Goal: Task Accomplishment & Management: Use online tool/utility

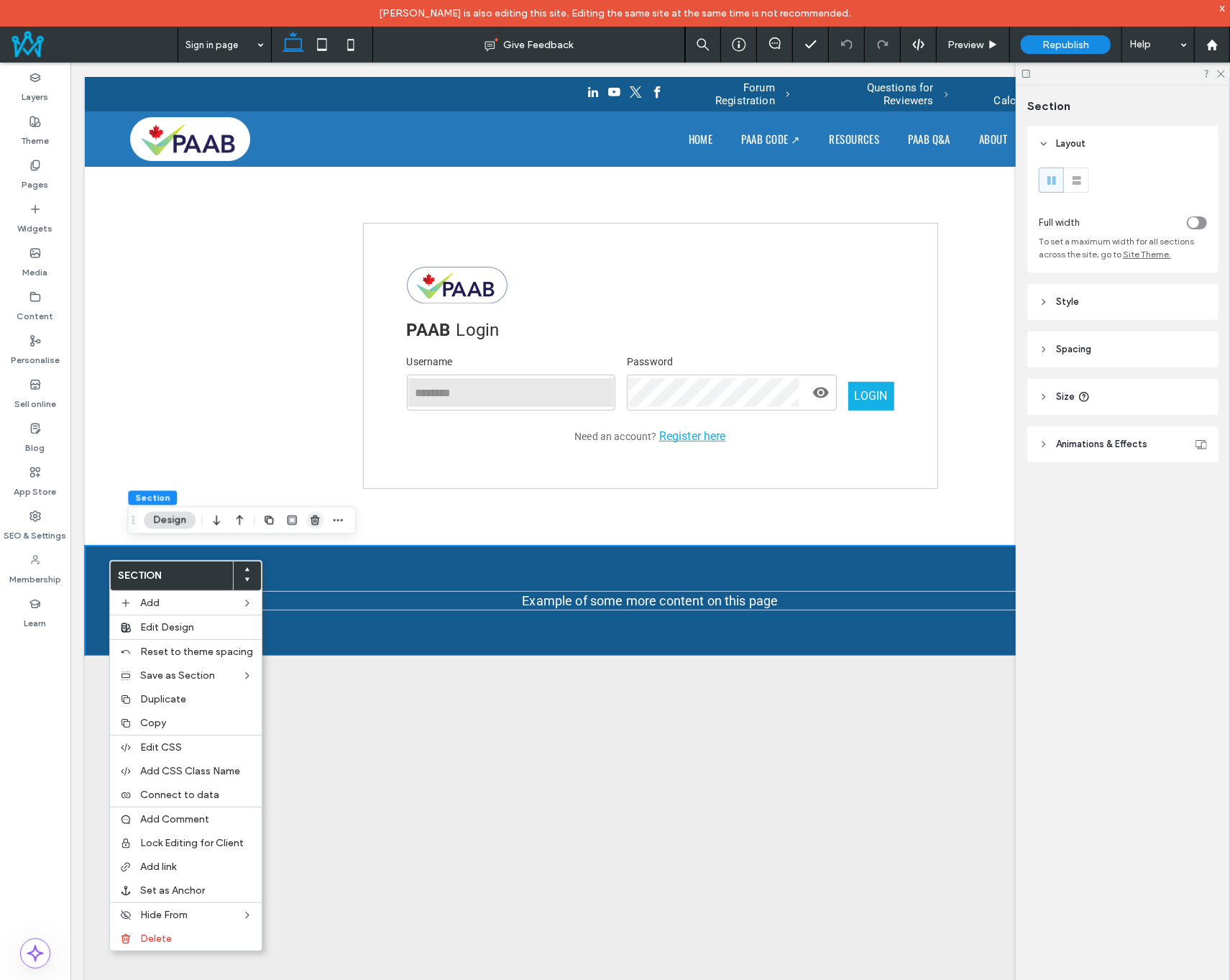
click at [321, 519] on span "button" at bounding box center [315, 520] width 17 height 17
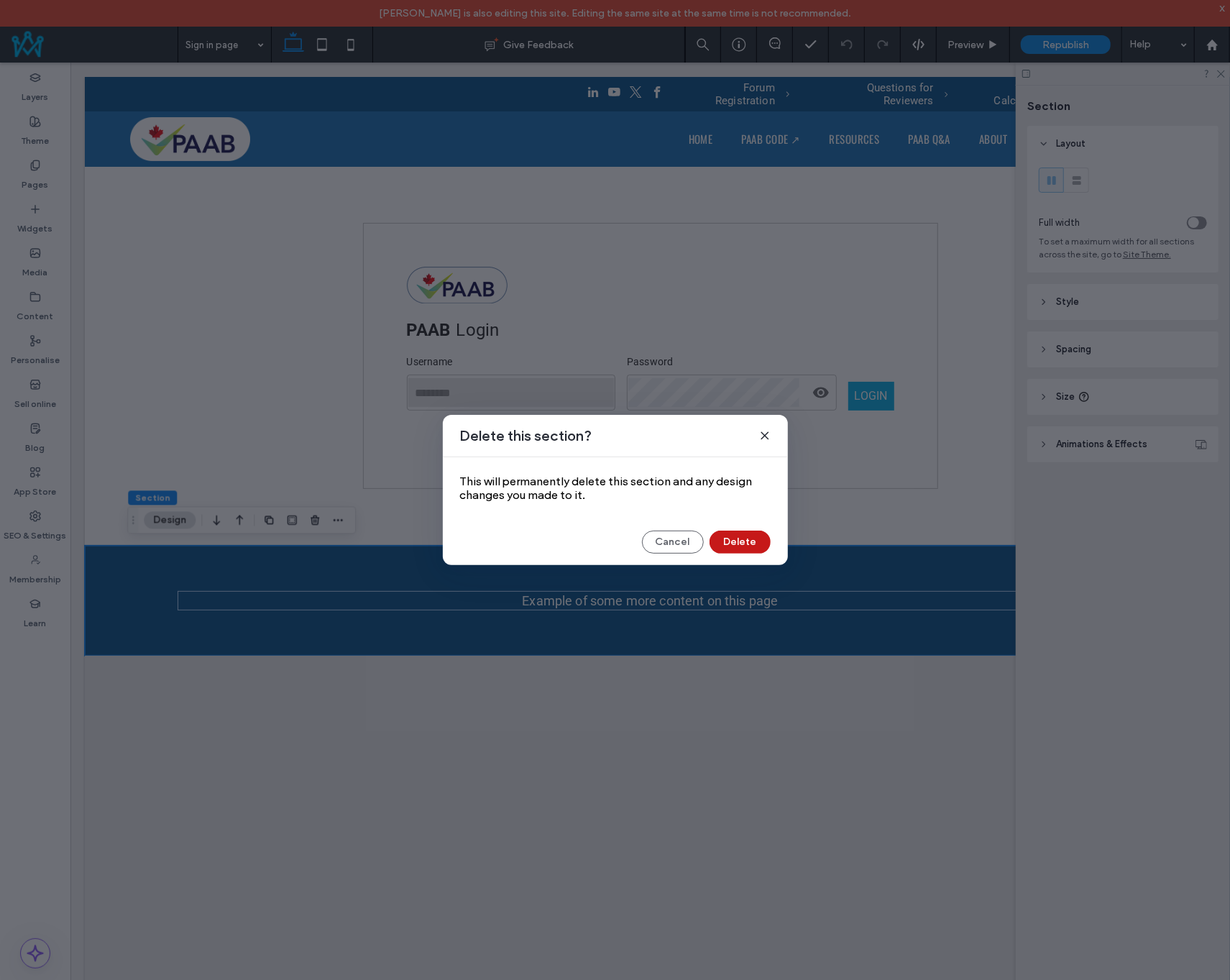
click at [728, 540] on button "Delete" at bounding box center [740, 541] width 61 height 23
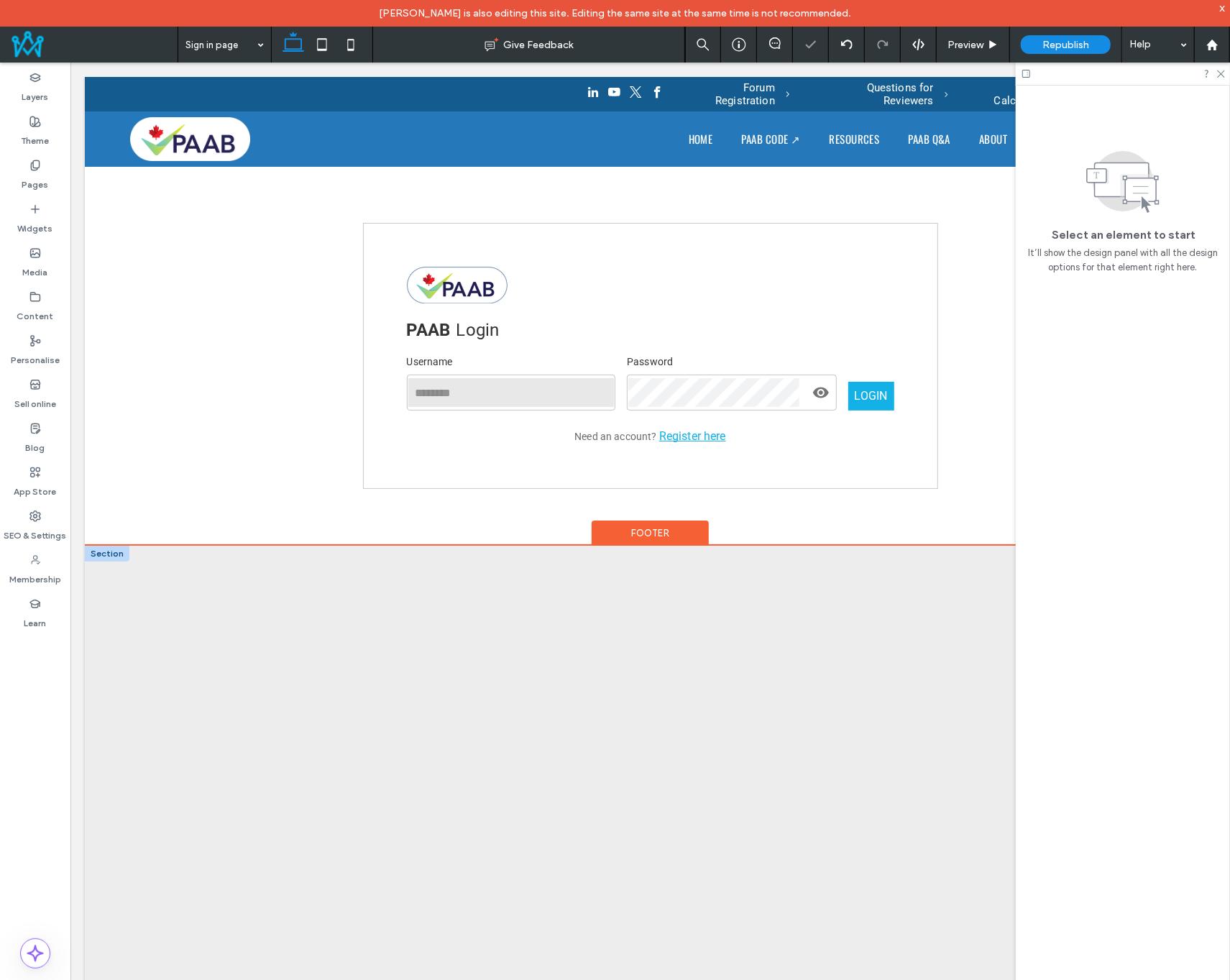
drag, startPoint x: 101, startPoint y: 551, endPoint x: 512, endPoint y: 570, distance: 411.4
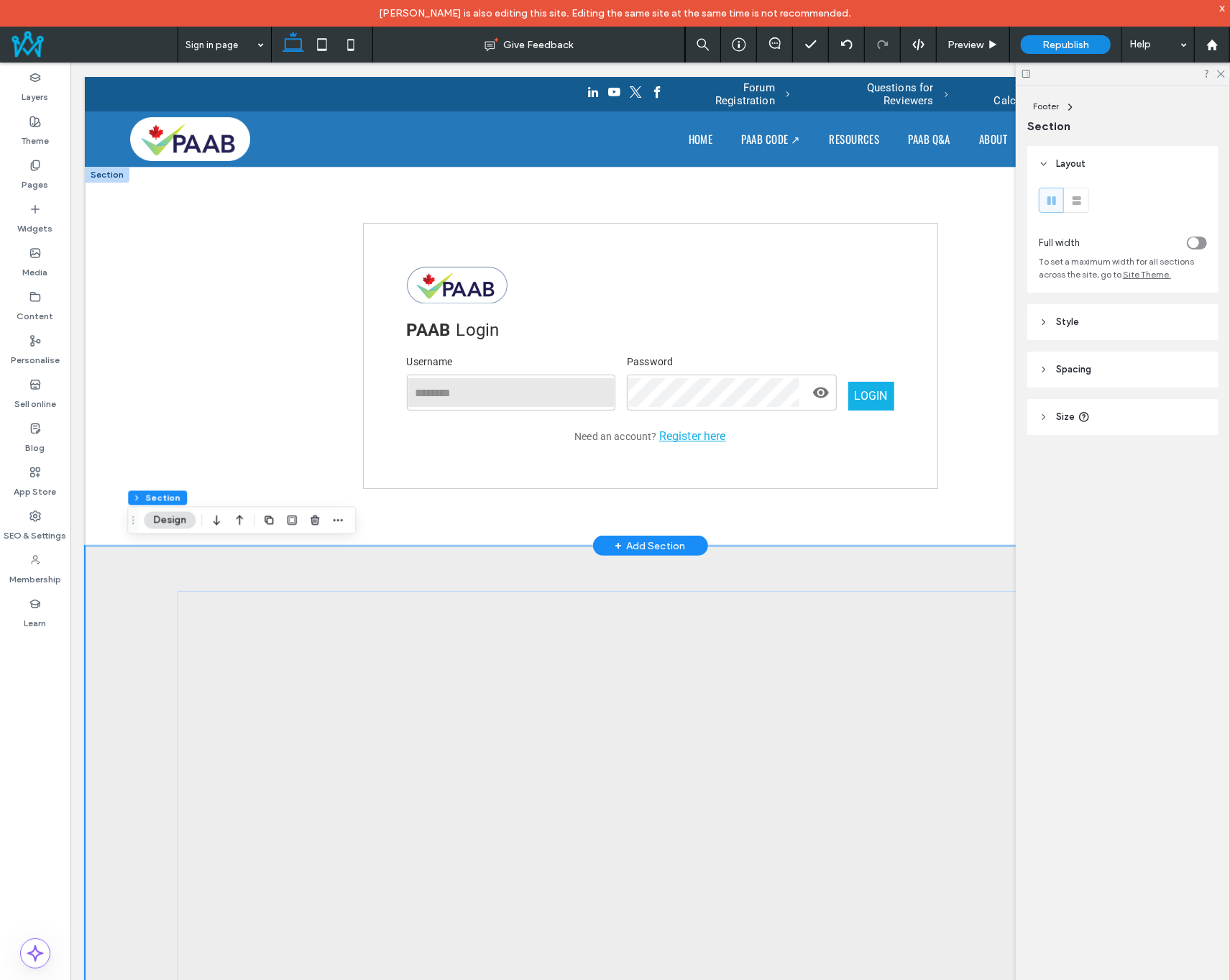
click at [102, 175] on div at bounding box center [106, 173] width 44 height 15
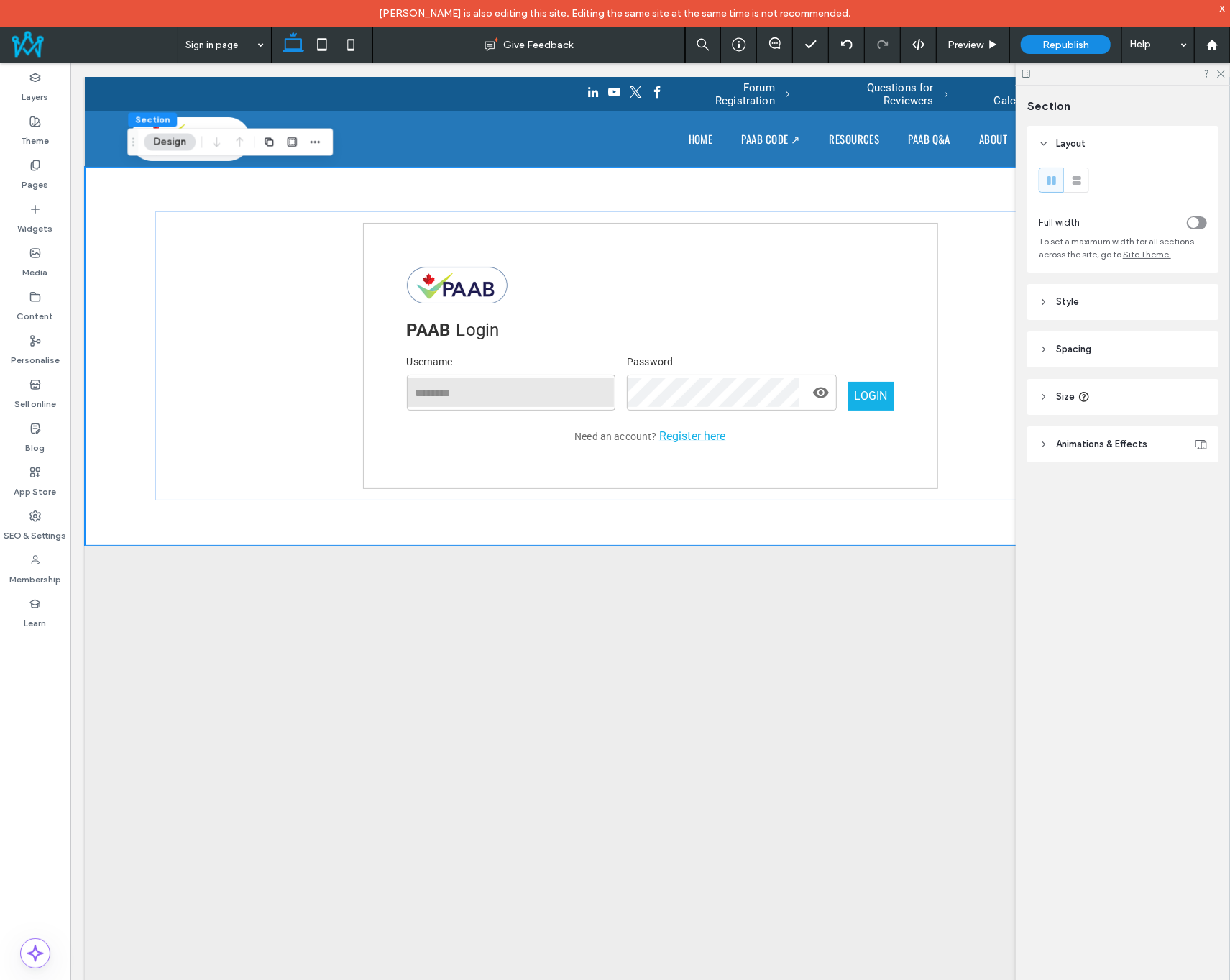
click at [1101, 295] on header "Style" at bounding box center [1122, 302] width 191 height 36
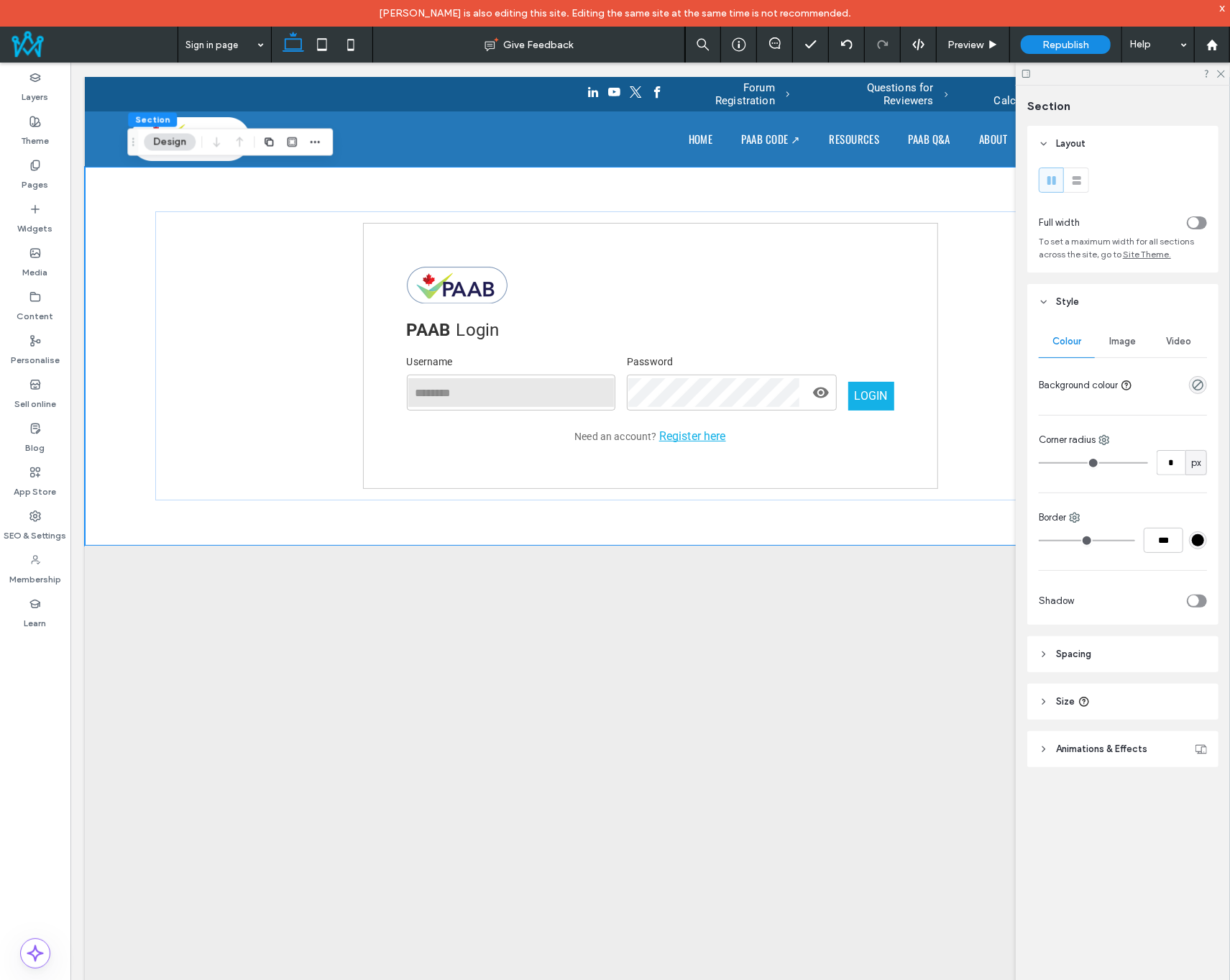
click at [1197, 394] on div "rgba(0, 0, 0, 0)" at bounding box center [1198, 385] width 18 height 18
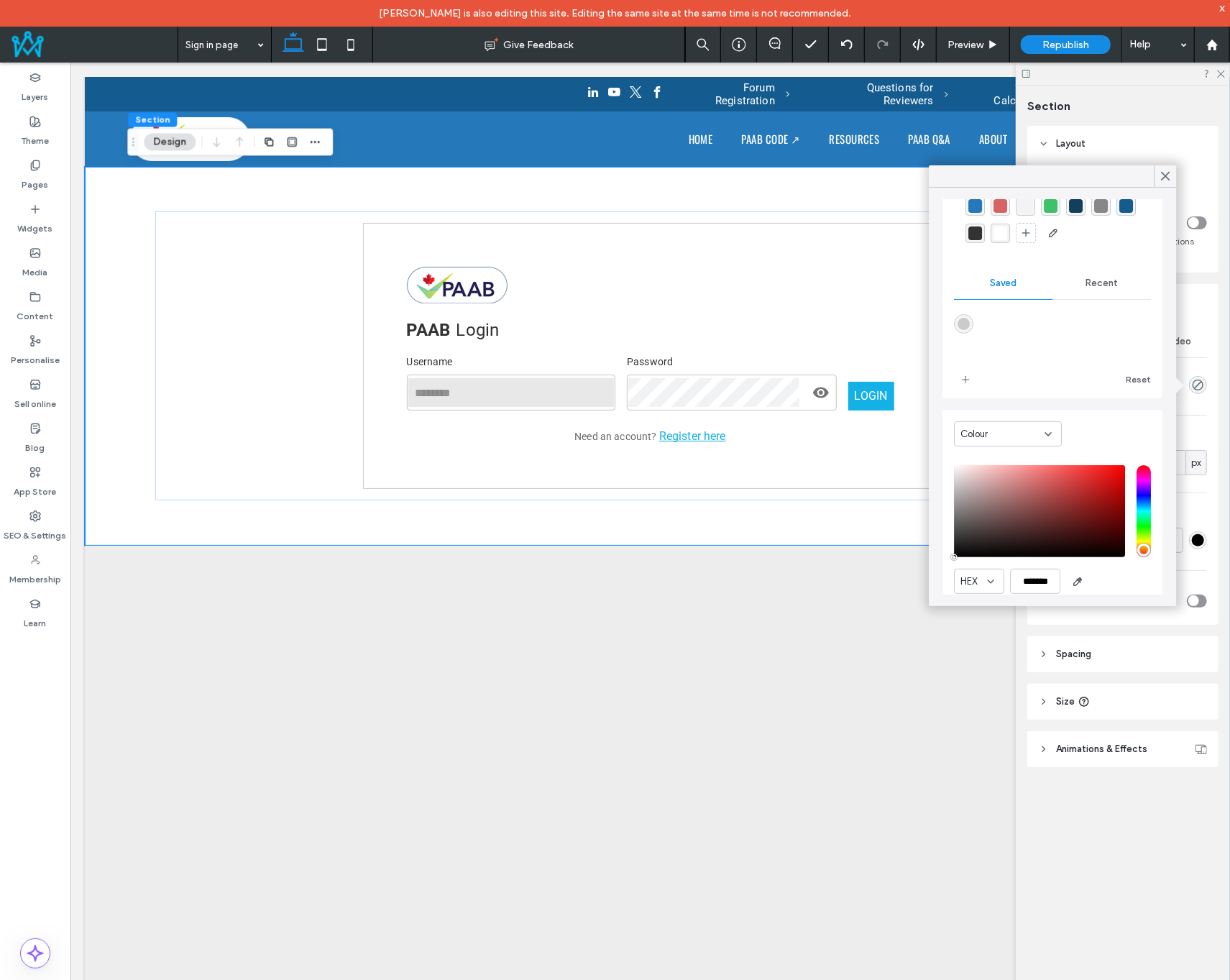
scroll to position [113, 0]
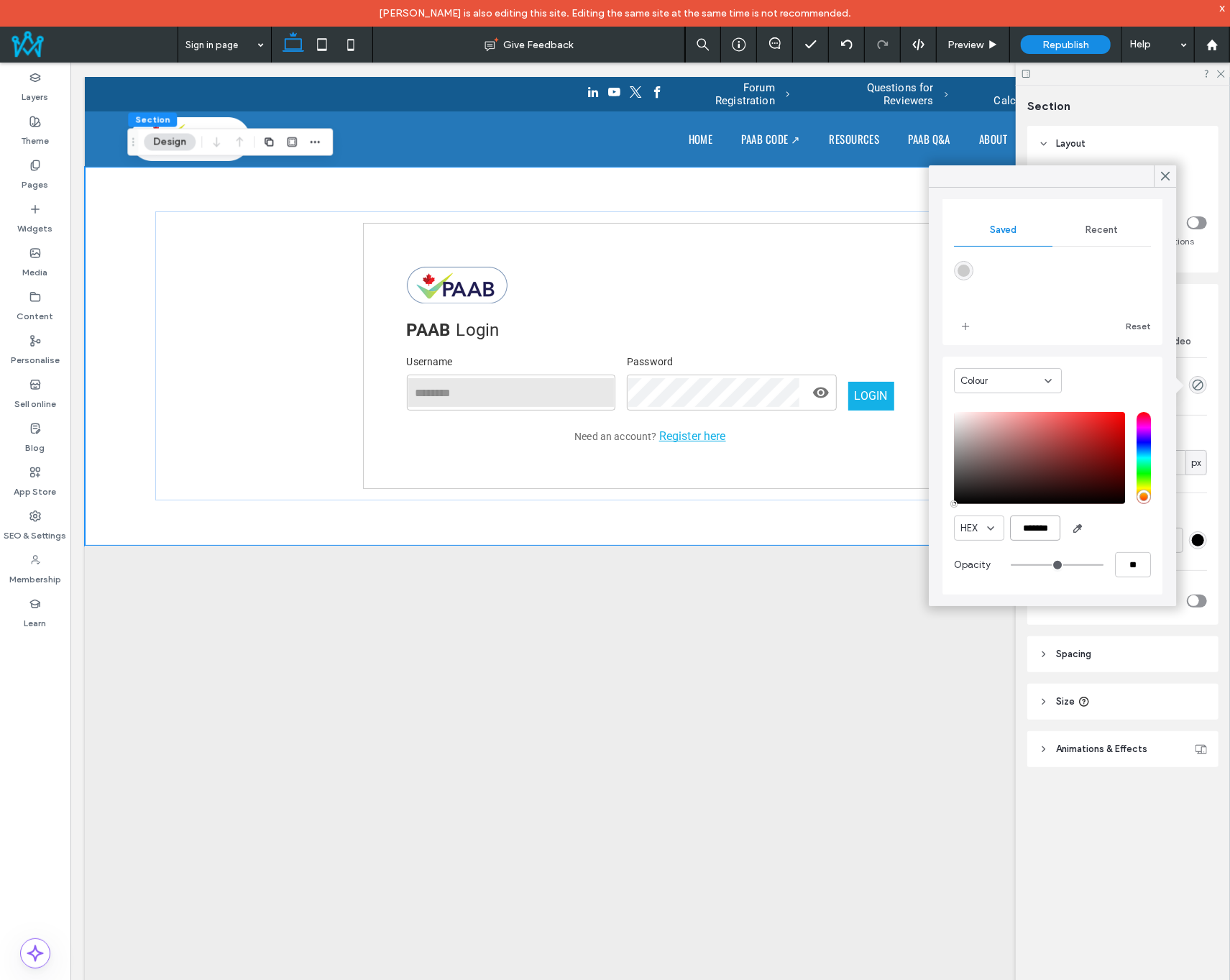
click at [1033, 528] on input "*******" at bounding box center [1035, 529] width 51 height 25
click at [971, 531] on span "HEX" at bounding box center [969, 529] width 17 height 15
click at [972, 566] on div "RGB" at bounding box center [980, 577] width 50 height 25
click at [1030, 524] on input "*" at bounding box center [1024, 529] width 29 height 25
click at [1061, 529] on input "*" at bounding box center [1059, 529] width 29 height 25
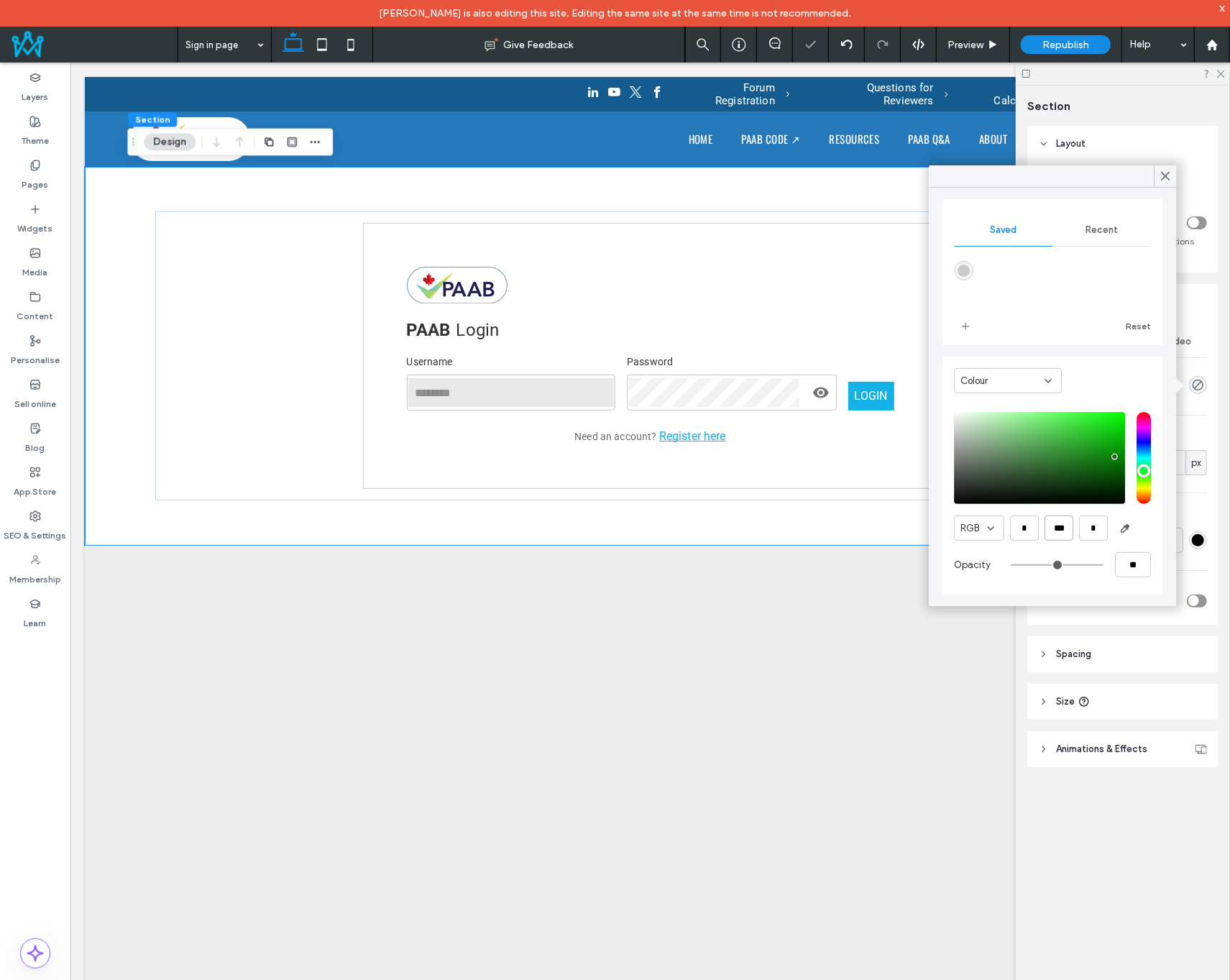
type input "***"
click at [1106, 533] on input "*" at bounding box center [1093, 529] width 29 height 25
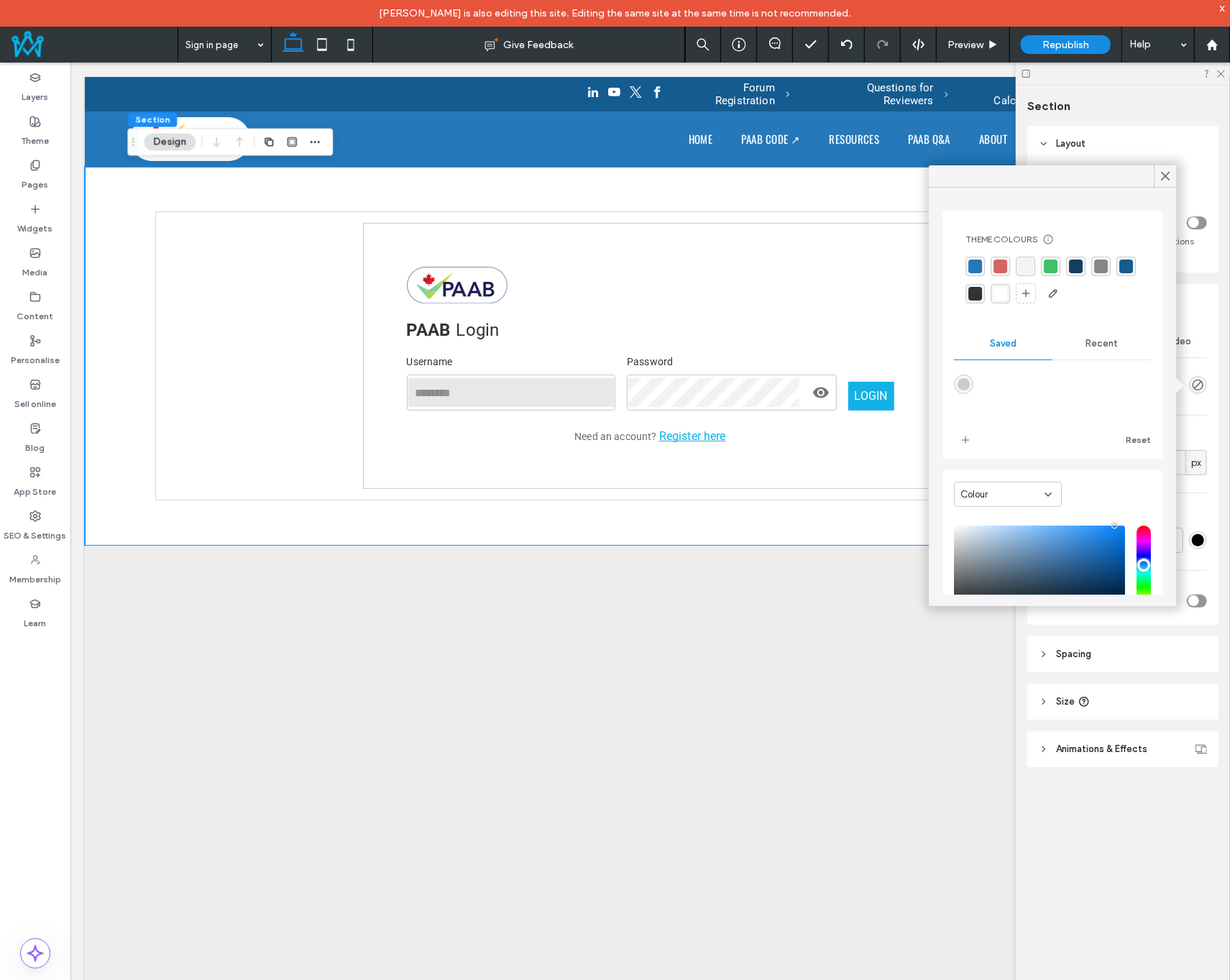
type input "***"
click at [978, 267] on div "rgba(37, 120, 185, 1)" at bounding box center [974, 266] width 14 height 14
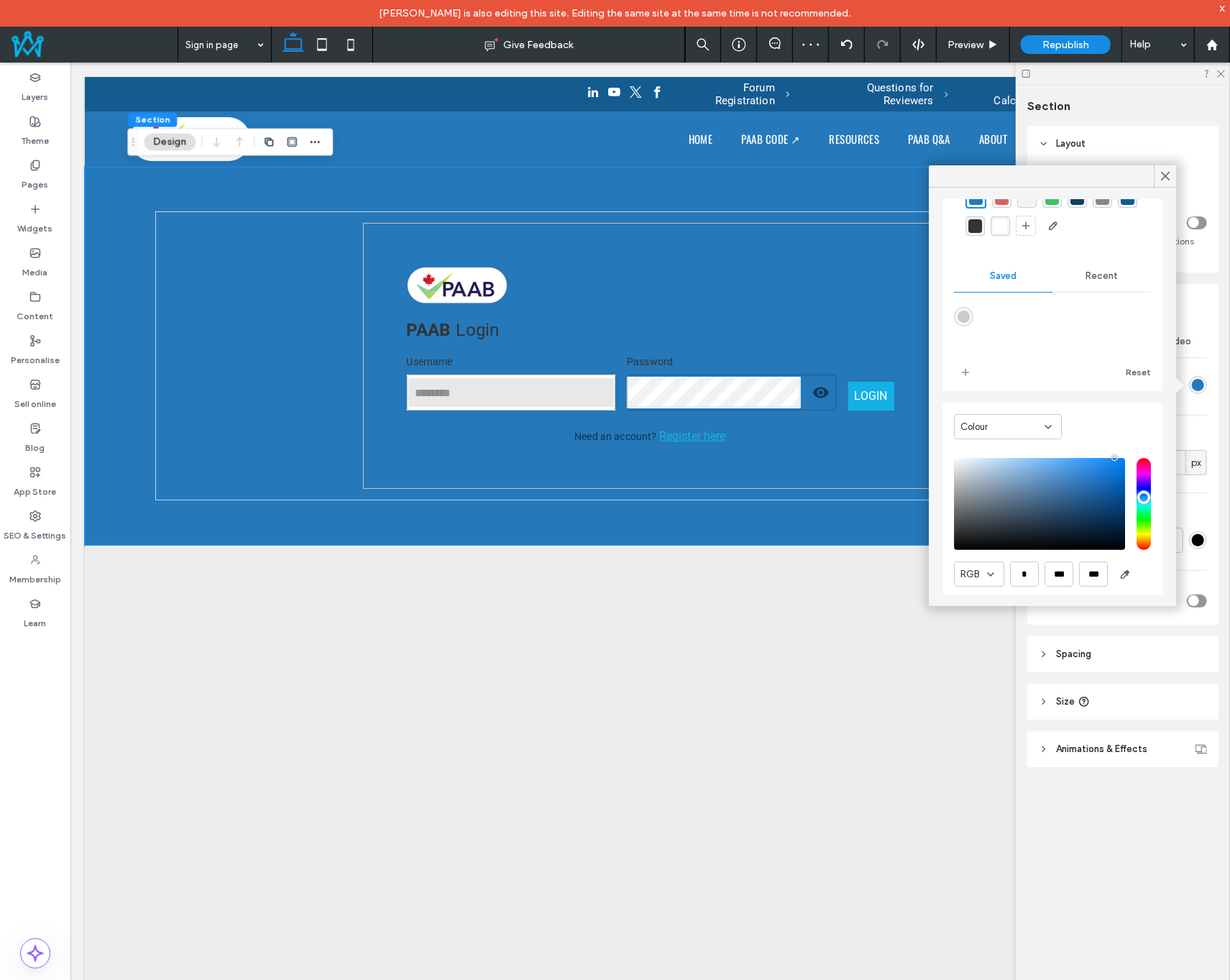
scroll to position [115, 0]
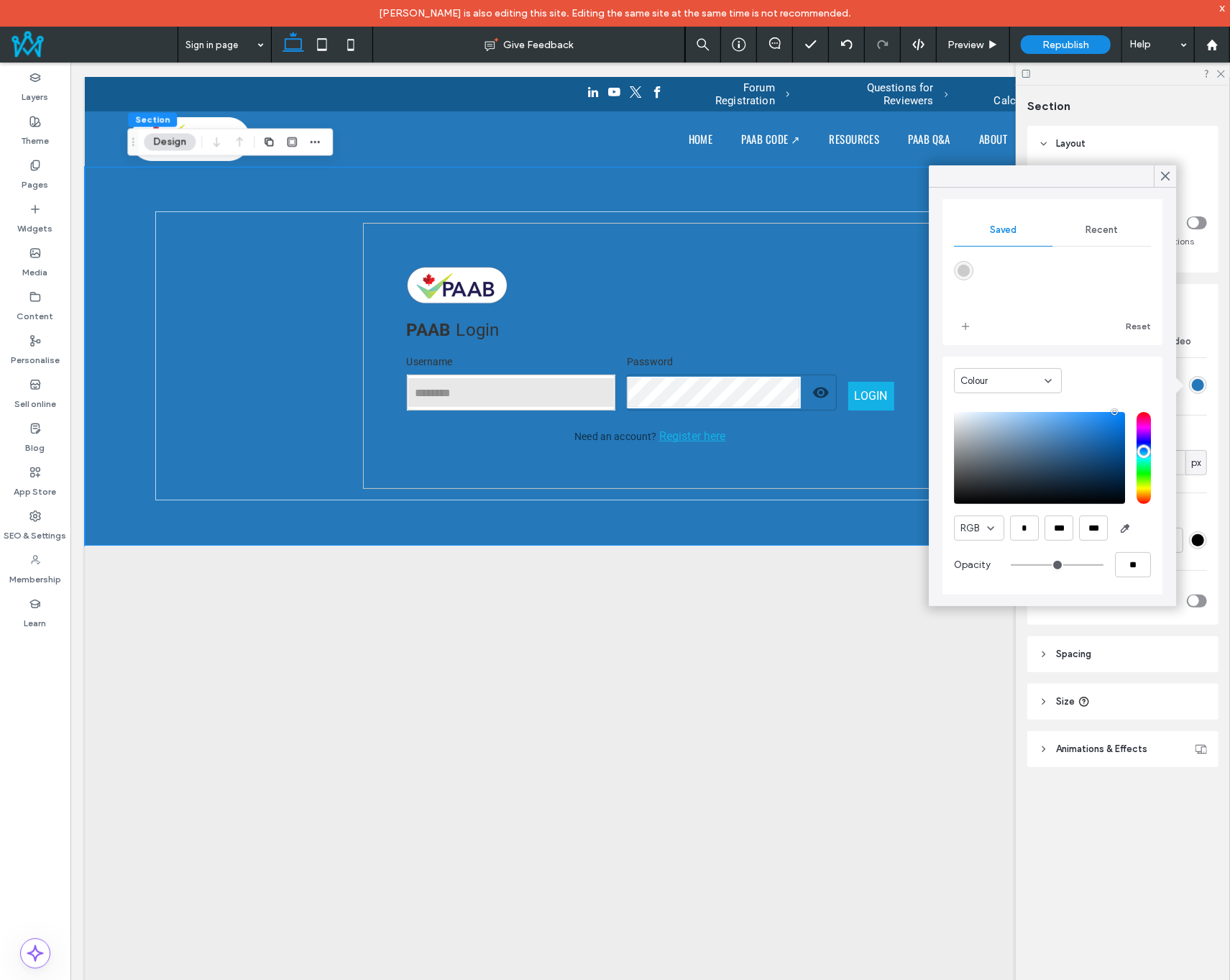
click at [1163, 182] on span at bounding box center [1165, 176] width 13 height 22
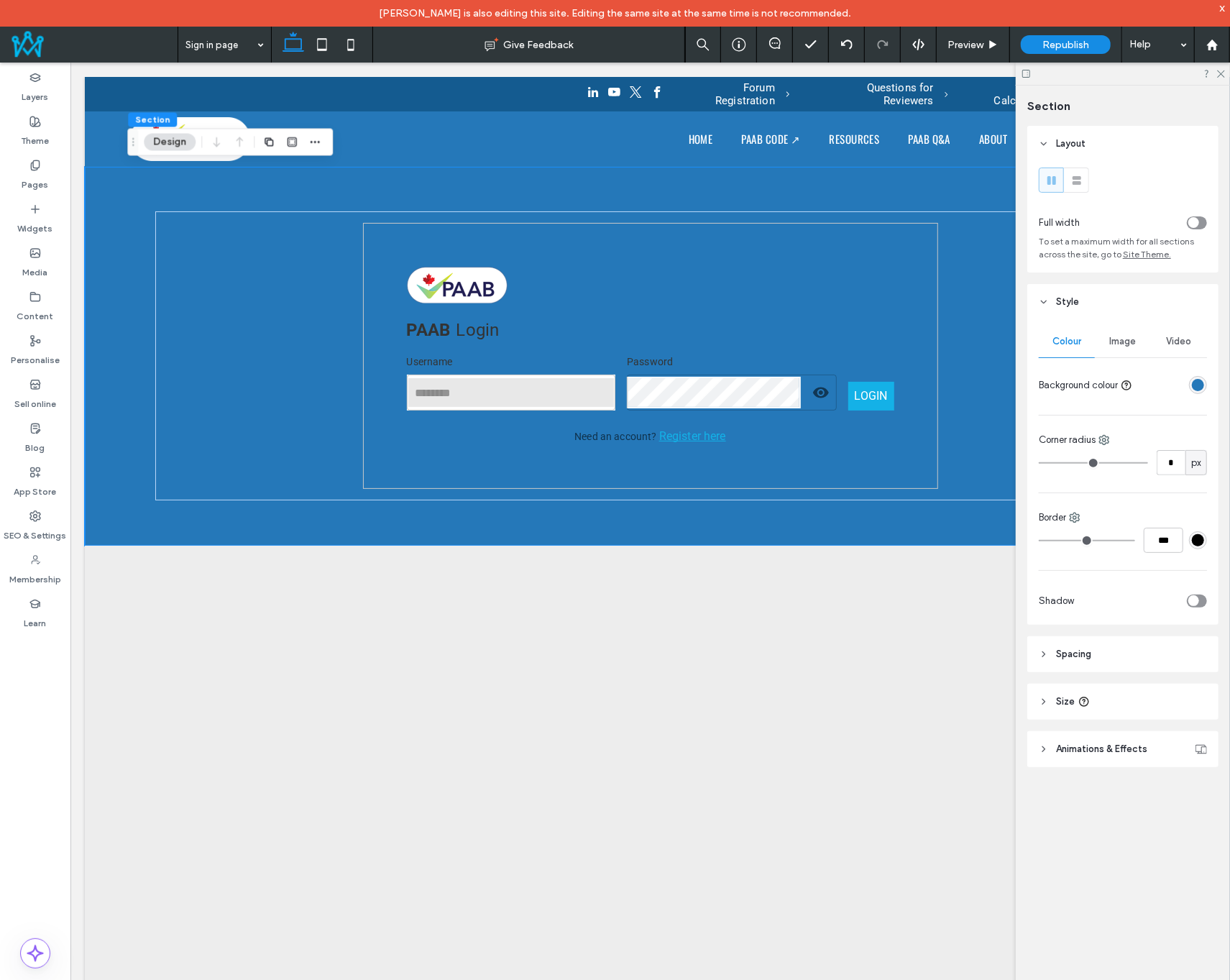
click at [1198, 387] on div "rgba(37, 120, 185, 1)" at bounding box center [1197, 384] width 12 height 12
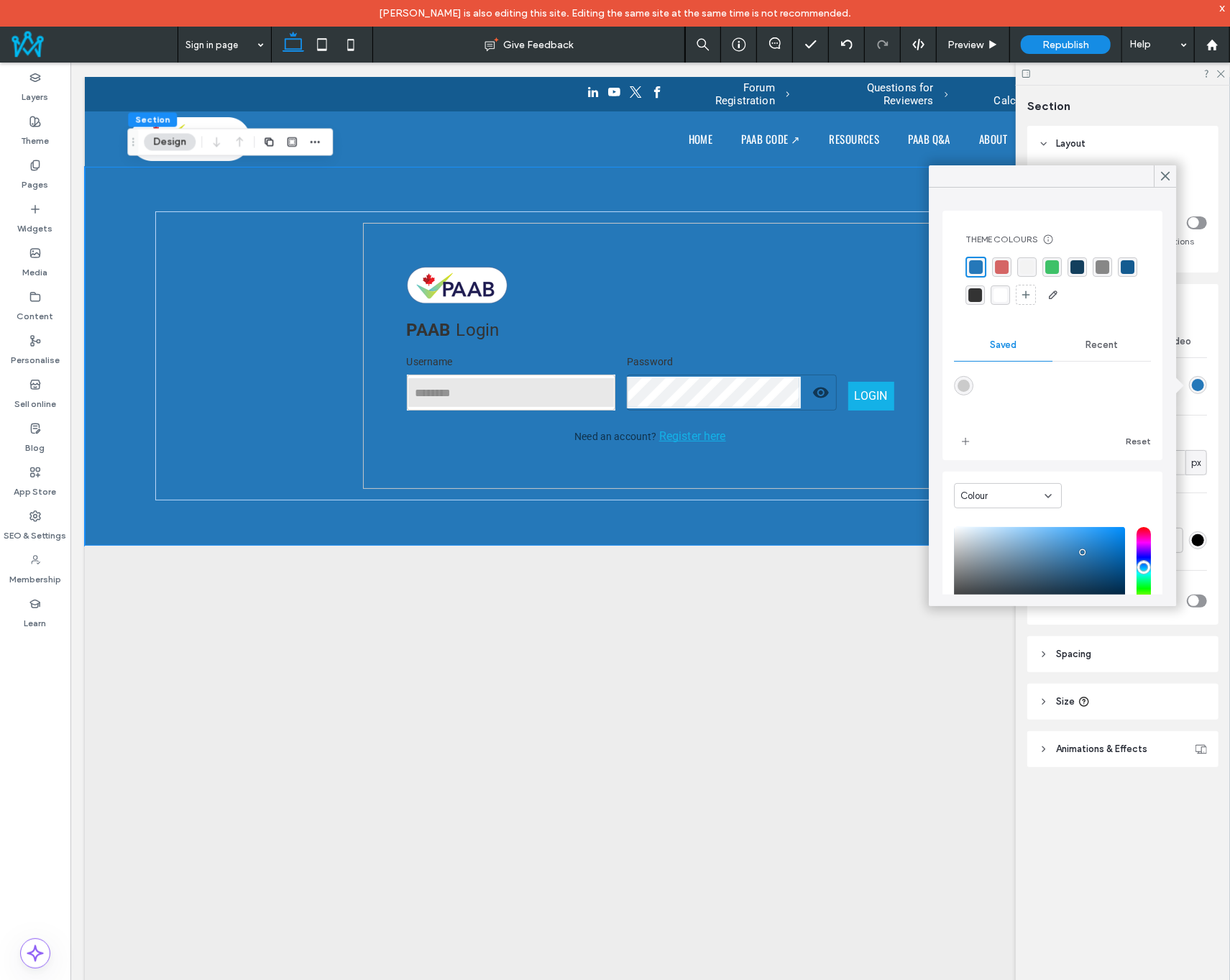
click at [1007, 294] on div "rgba(255, 255, 255, 1)" at bounding box center [1000, 295] width 14 height 14
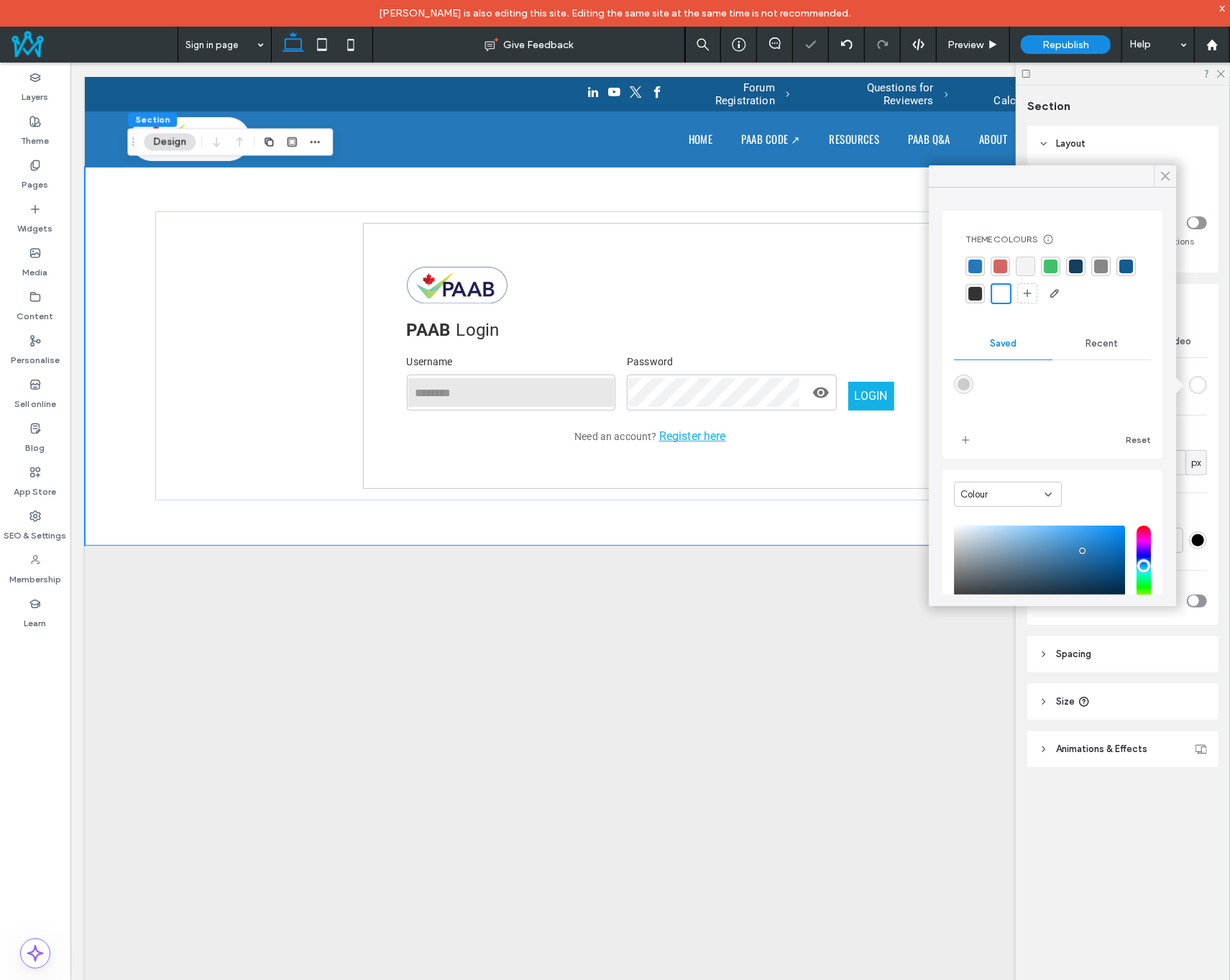
click at [1165, 171] on icon at bounding box center [1165, 176] width 13 height 13
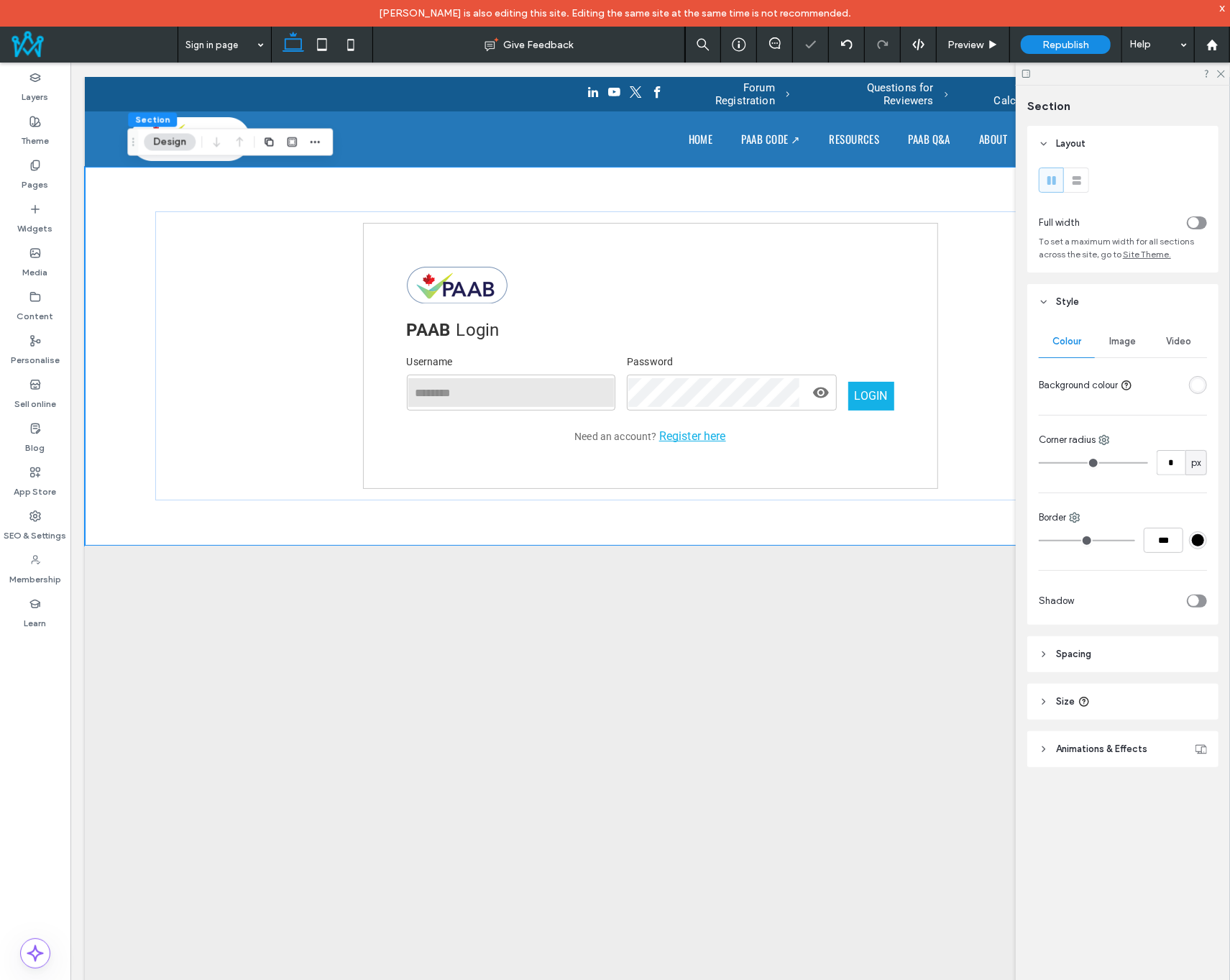
click at [1180, 78] on div at bounding box center [1123, 73] width 214 height 23
click at [1217, 74] on icon at bounding box center [1220, 73] width 9 height 9
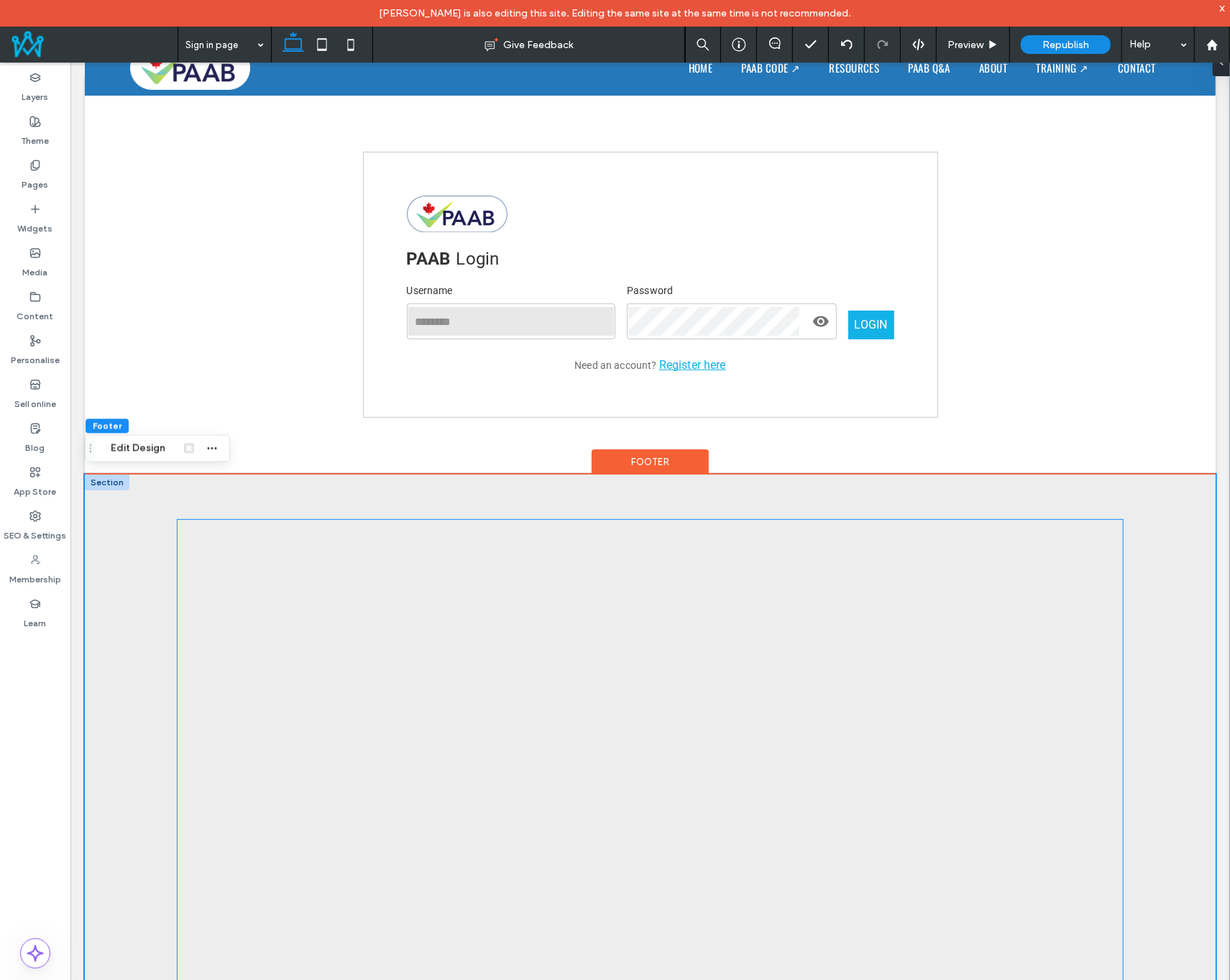
scroll to position [72, 0]
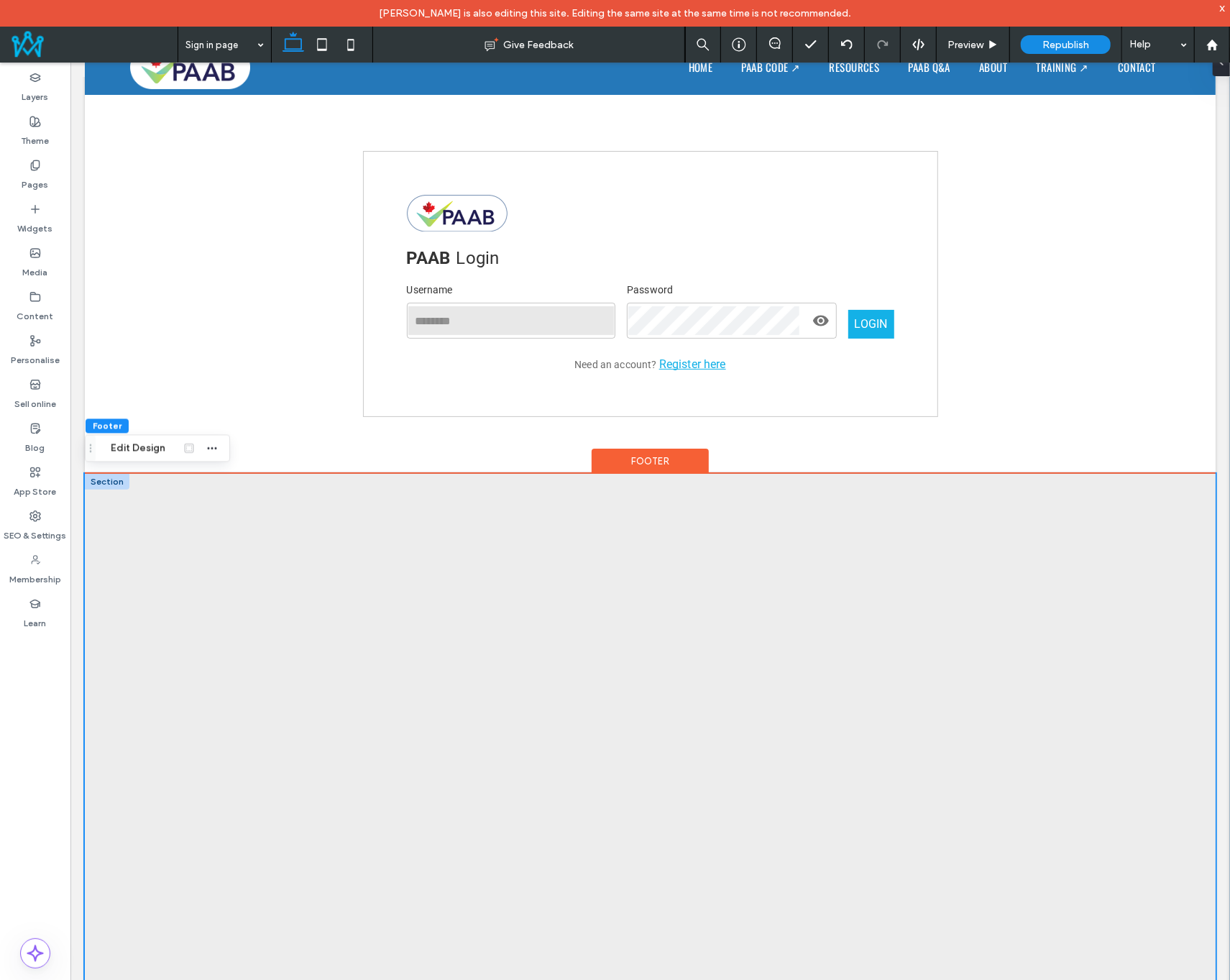
click at [102, 478] on div at bounding box center [106, 480] width 44 height 15
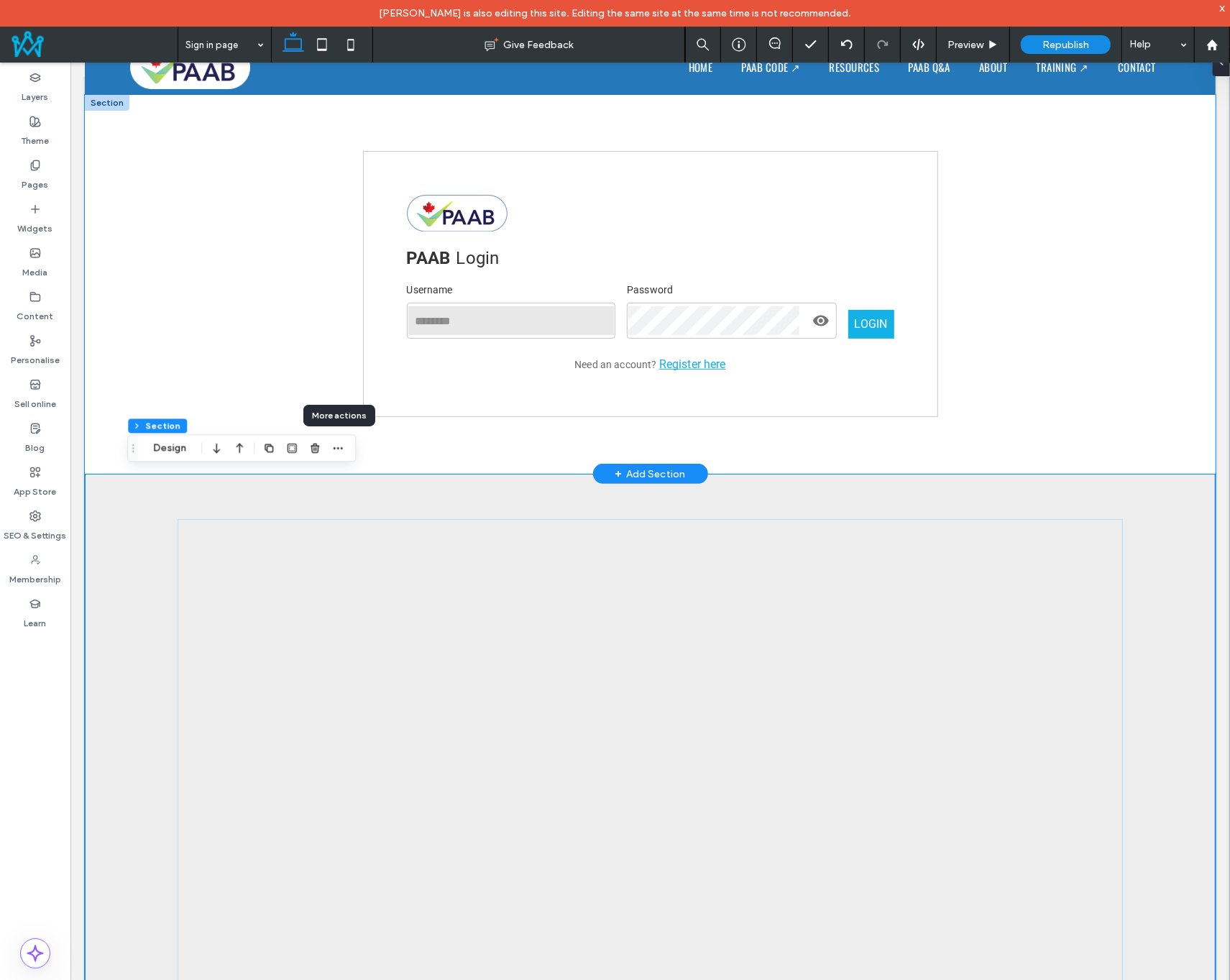
click at [415, 451] on div "PAAB Login Username ​ Password ​ LOGIN Need an account? Register here" at bounding box center [650, 284] width 1035 height 380
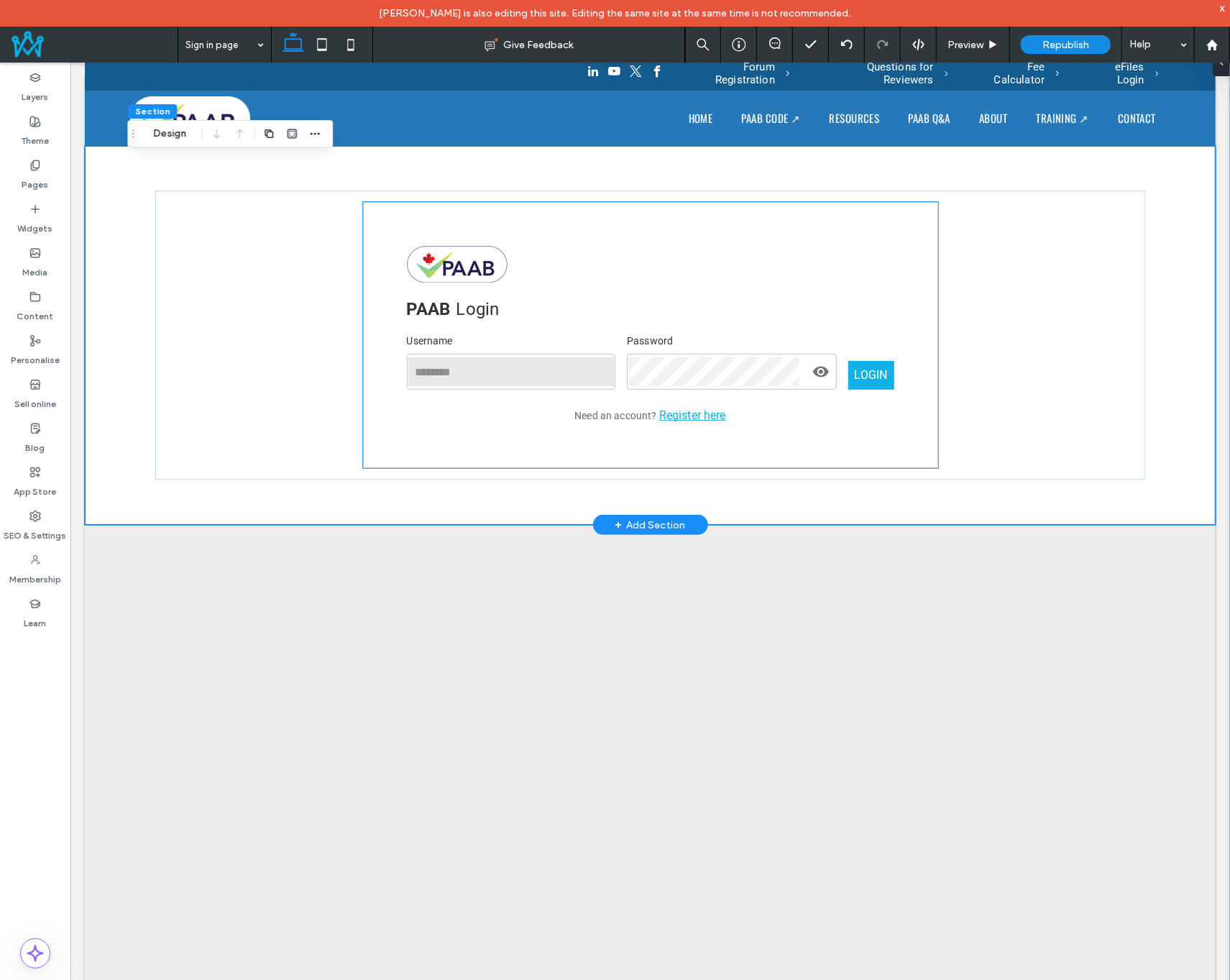
scroll to position [0, 0]
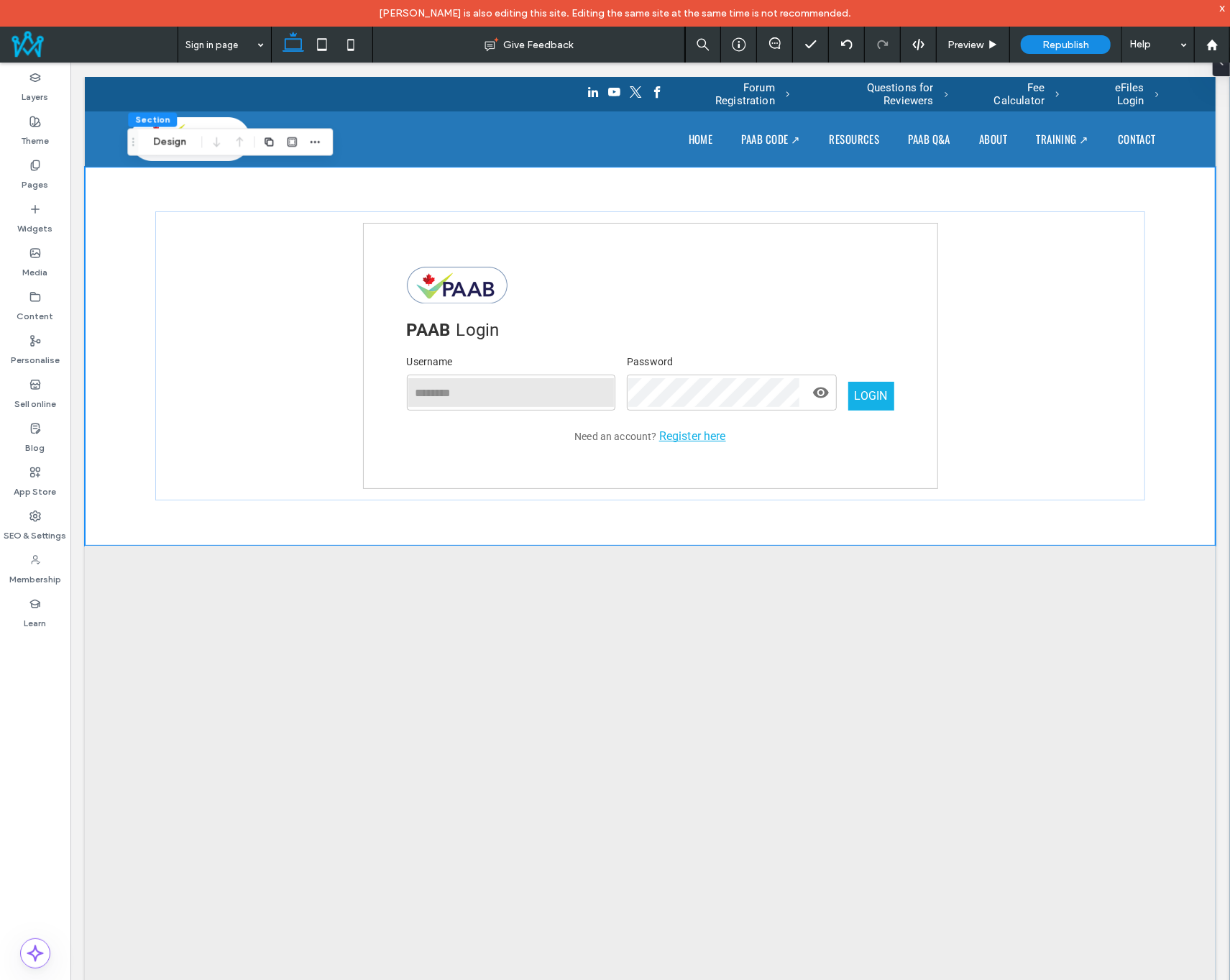
drag, startPoint x: 240, startPoint y: 4, endPoint x: 207, endPoint y: 40, distance: 48.8
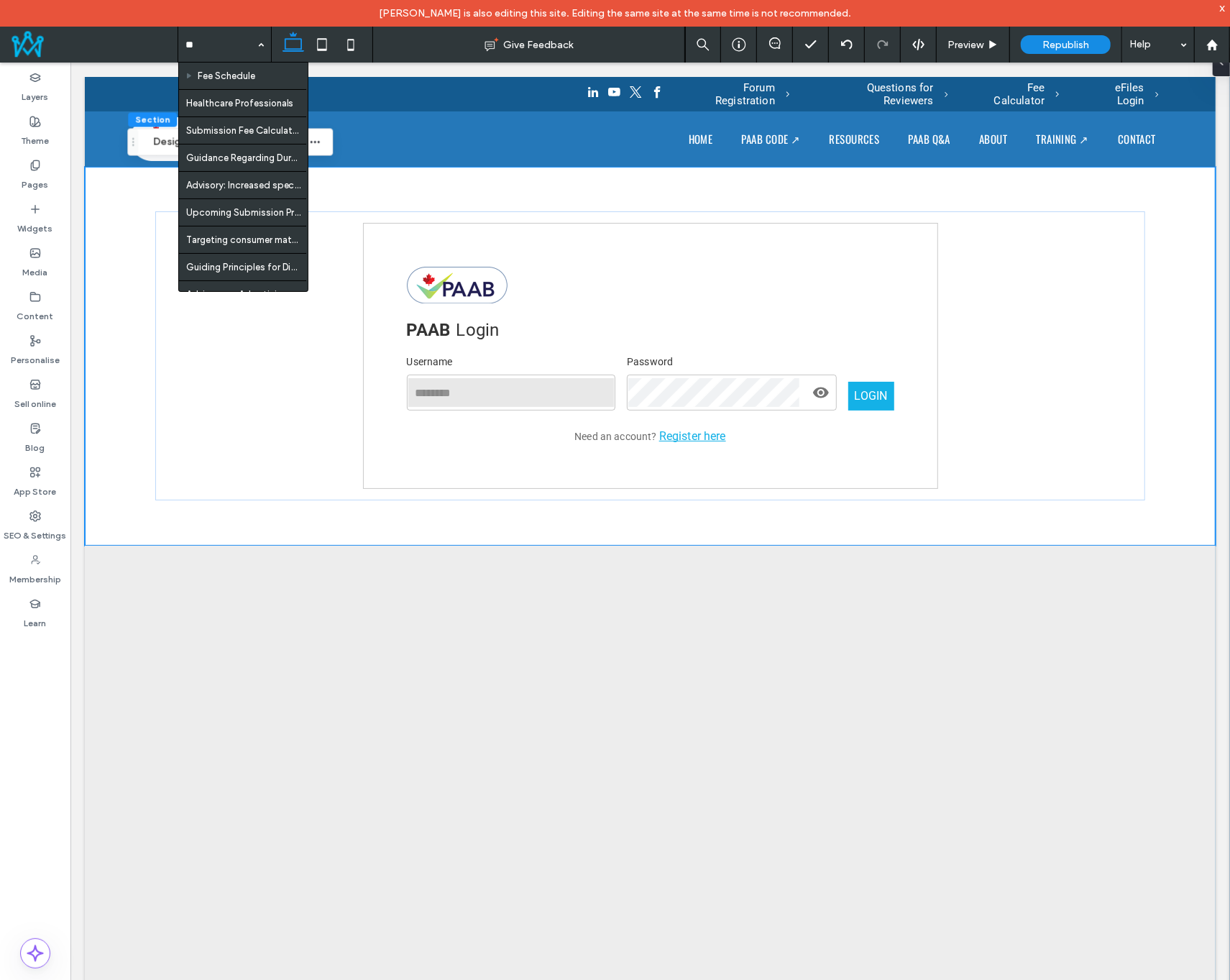
type input "***"
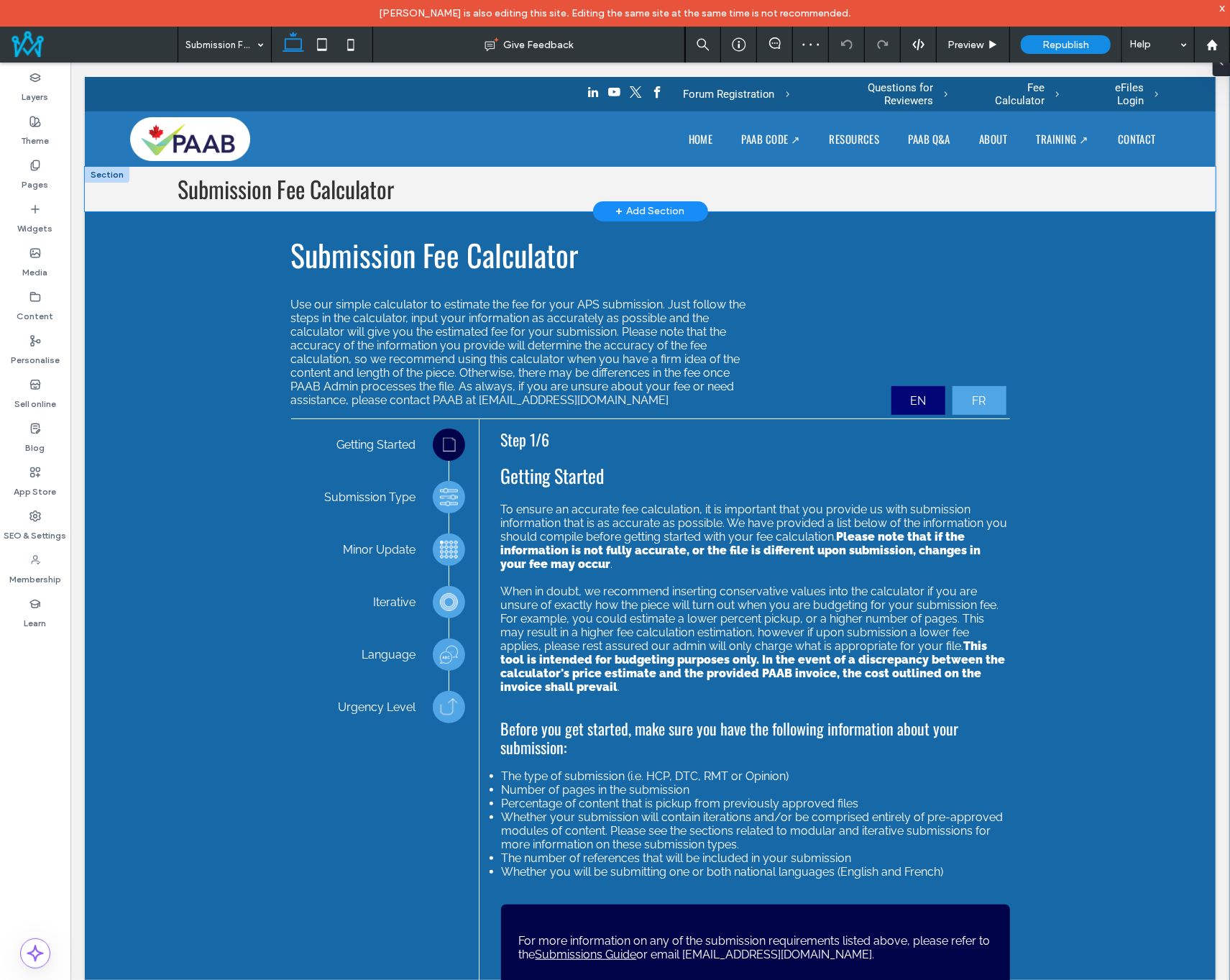
click at [133, 169] on div "Submission Fee Calculator" at bounding box center [650, 188] width 1035 height 44
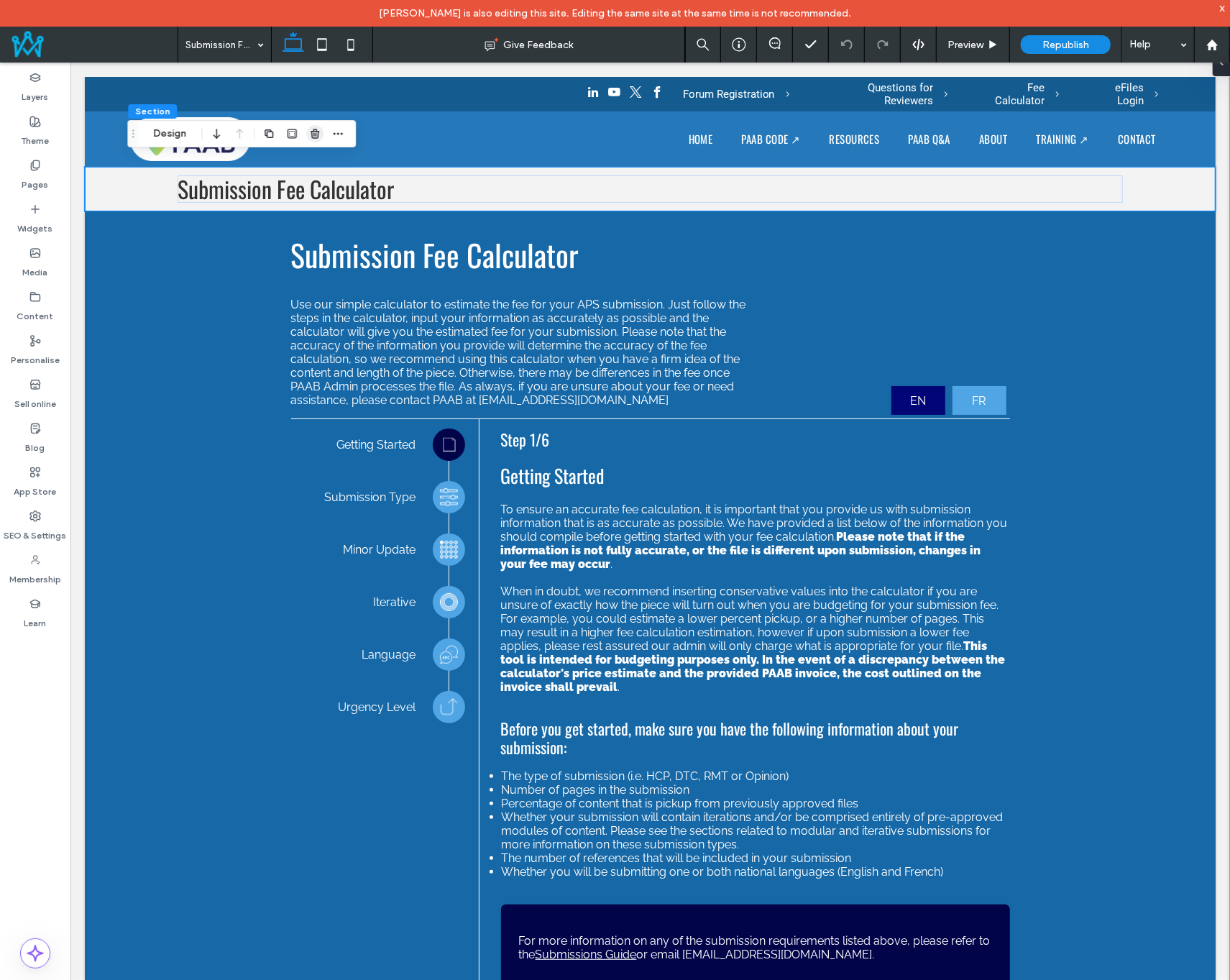
click at [315, 139] on icon "button" at bounding box center [315, 133] width 12 height 12
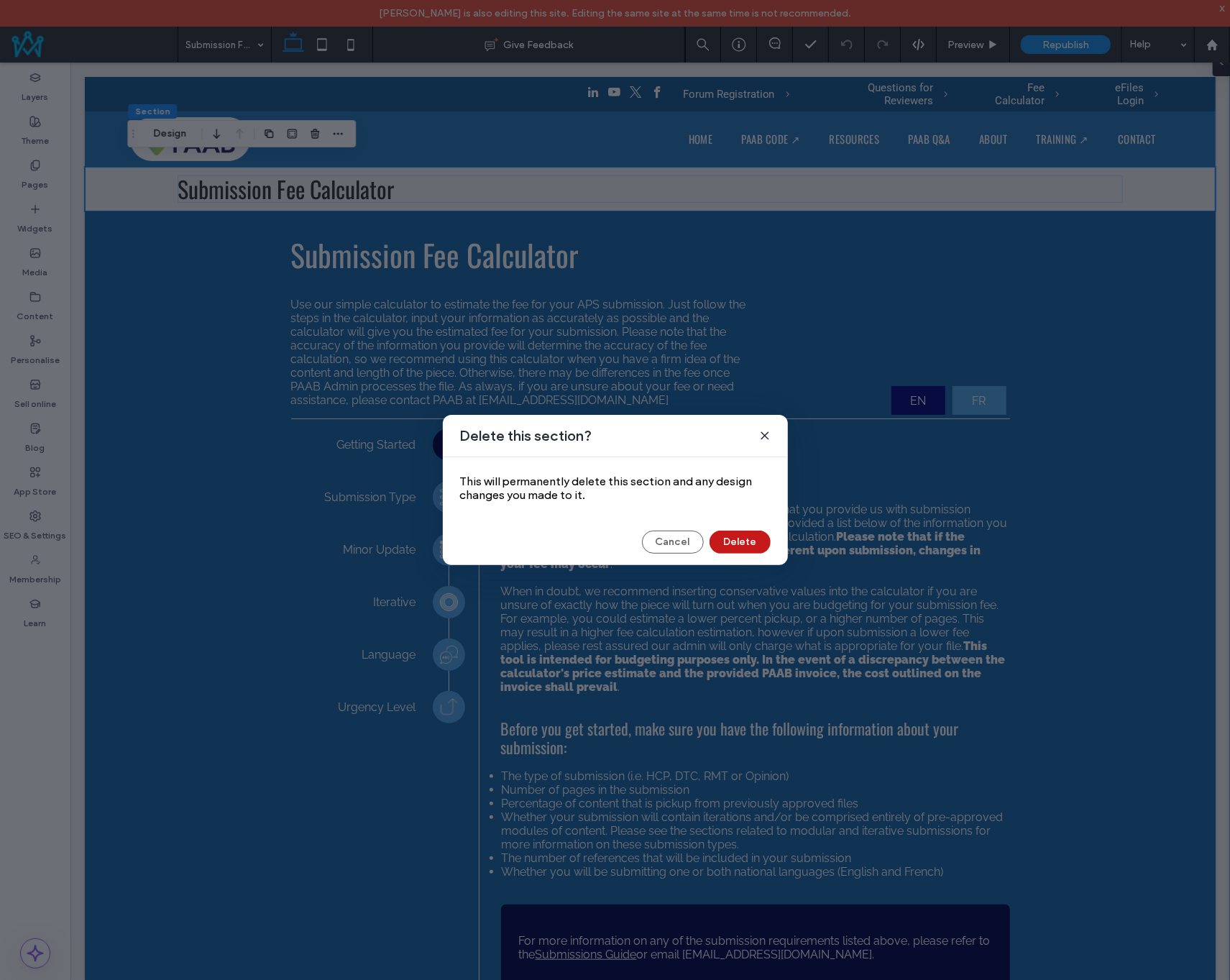
click at [743, 542] on button "Delete" at bounding box center [740, 541] width 61 height 23
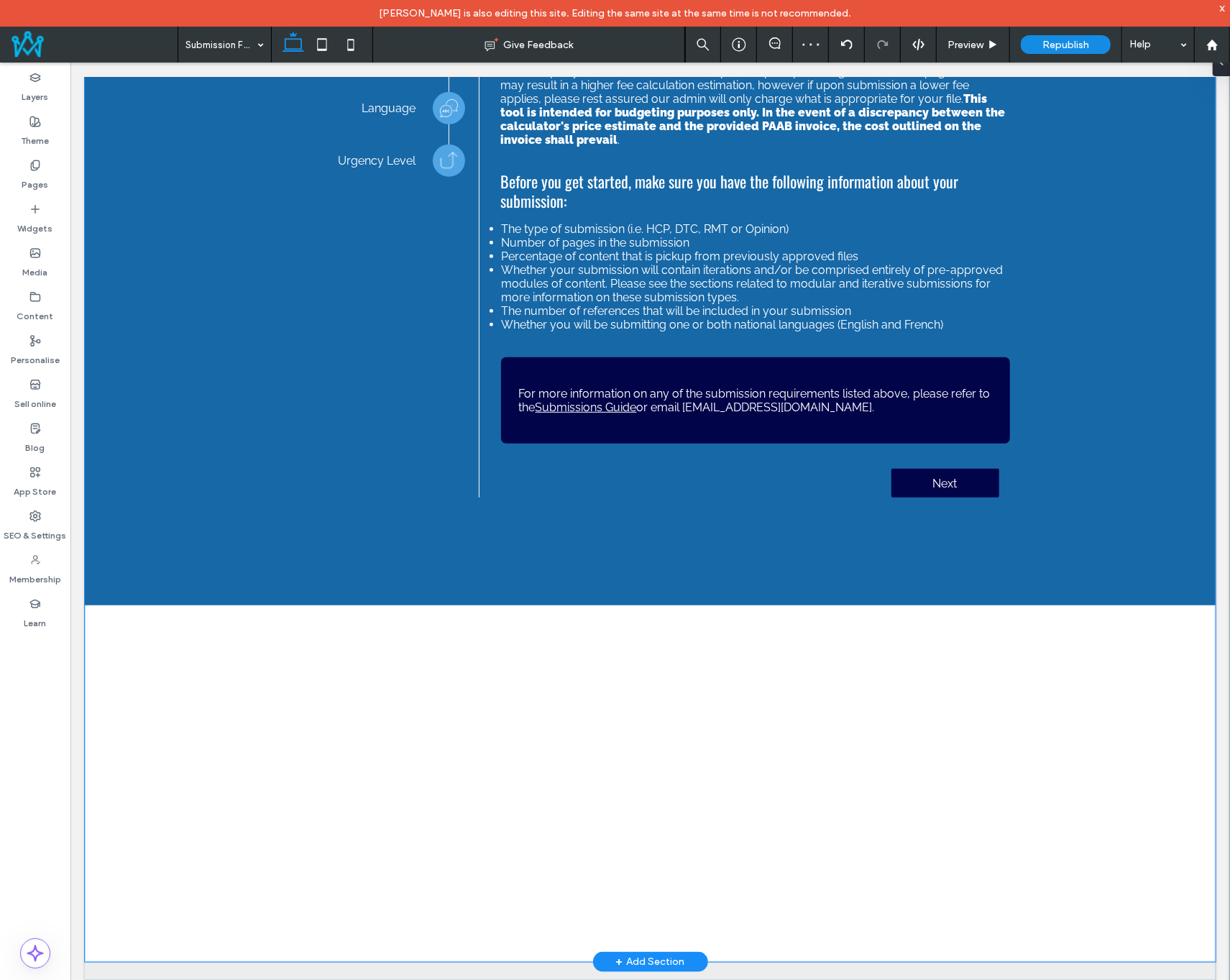
scroll to position [647, 0]
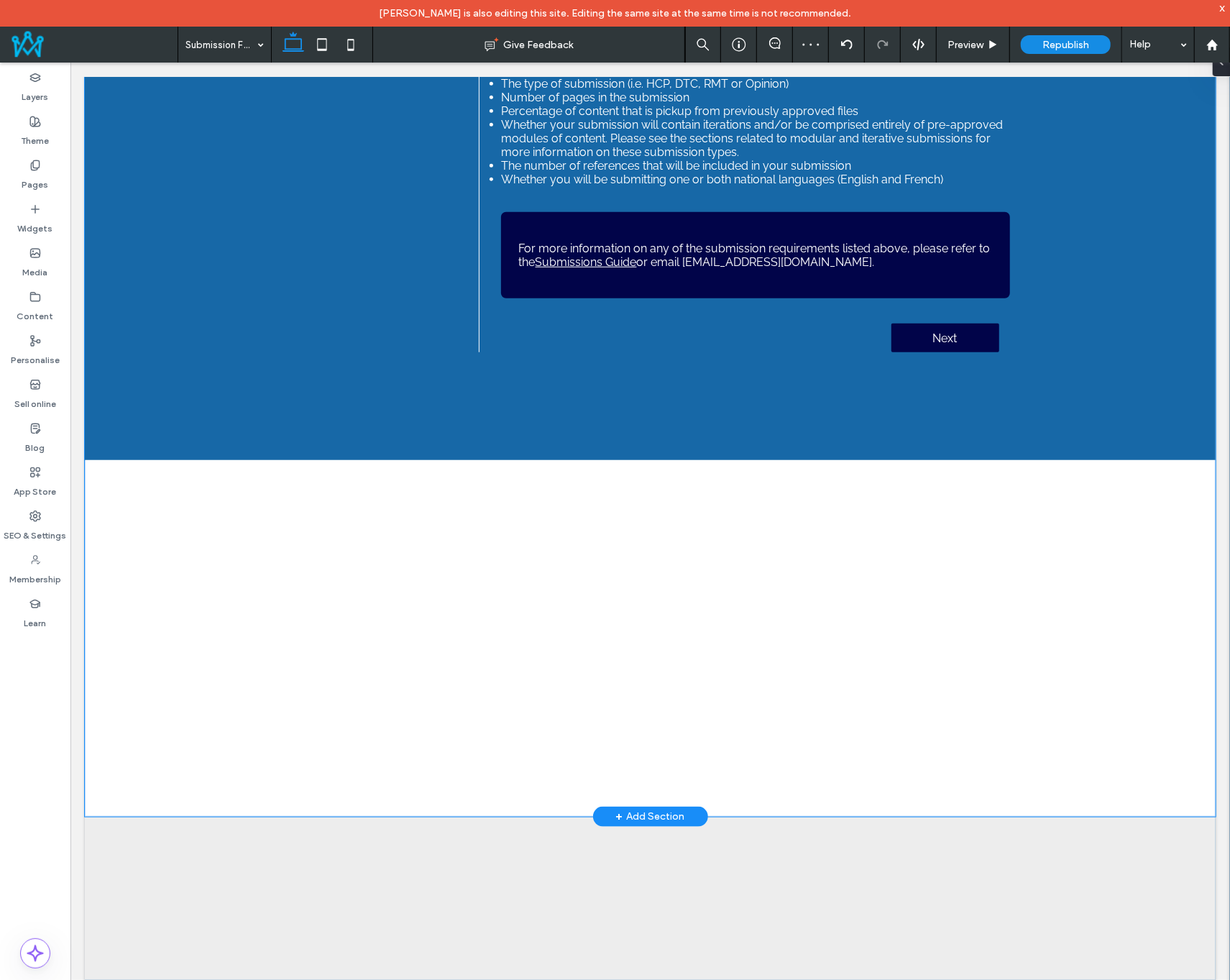
click at [585, 568] on div "Submission Fee Calculator Use our simple calculator to estimate the fee for you…" at bounding box center [649, 167] width 1130 height 1297
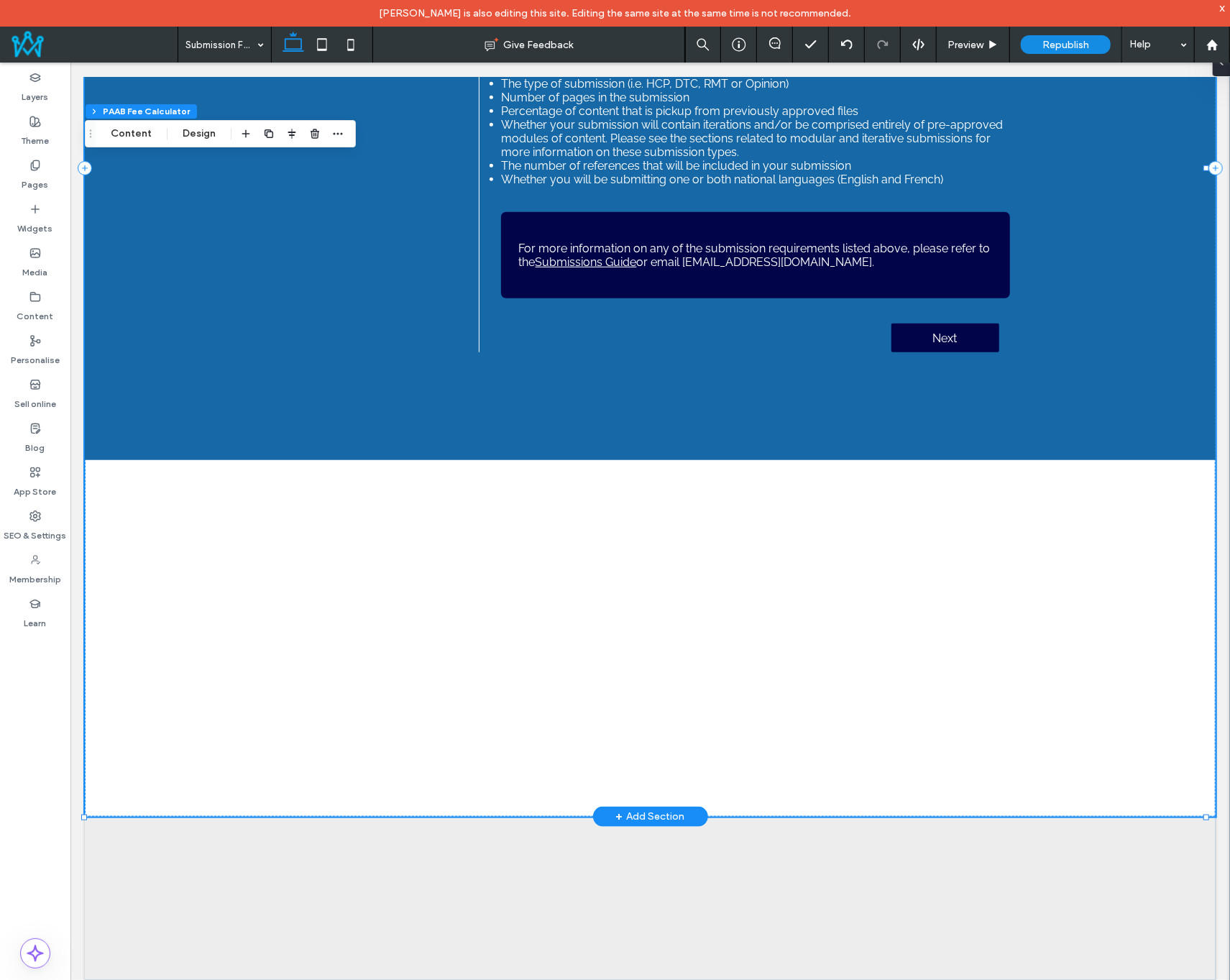
click at [654, 593] on div "Submission Fee Calculator Use our simple calculator to estimate the fee for you…" at bounding box center [649, 167] width 1130 height 1297
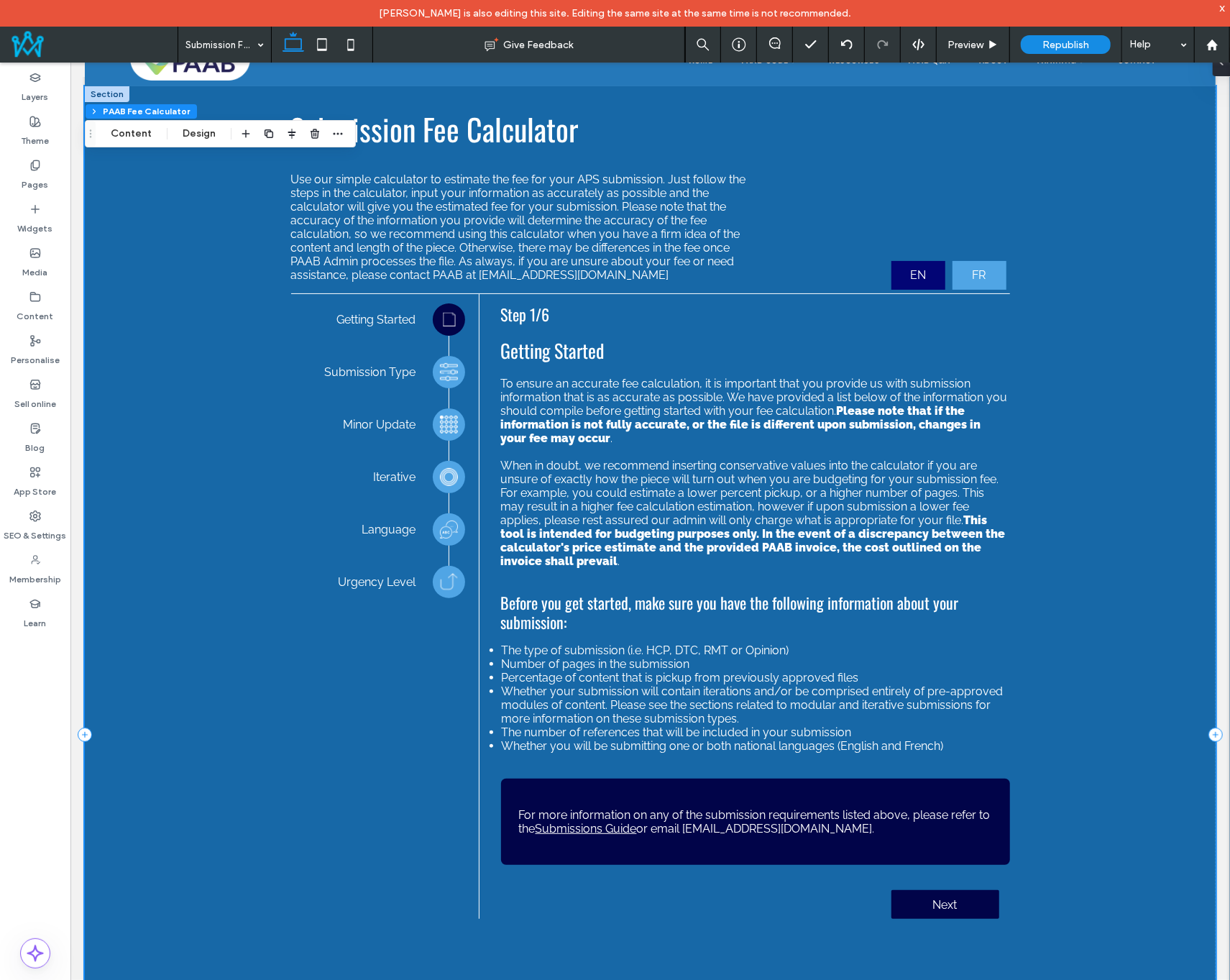
scroll to position [0, 0]
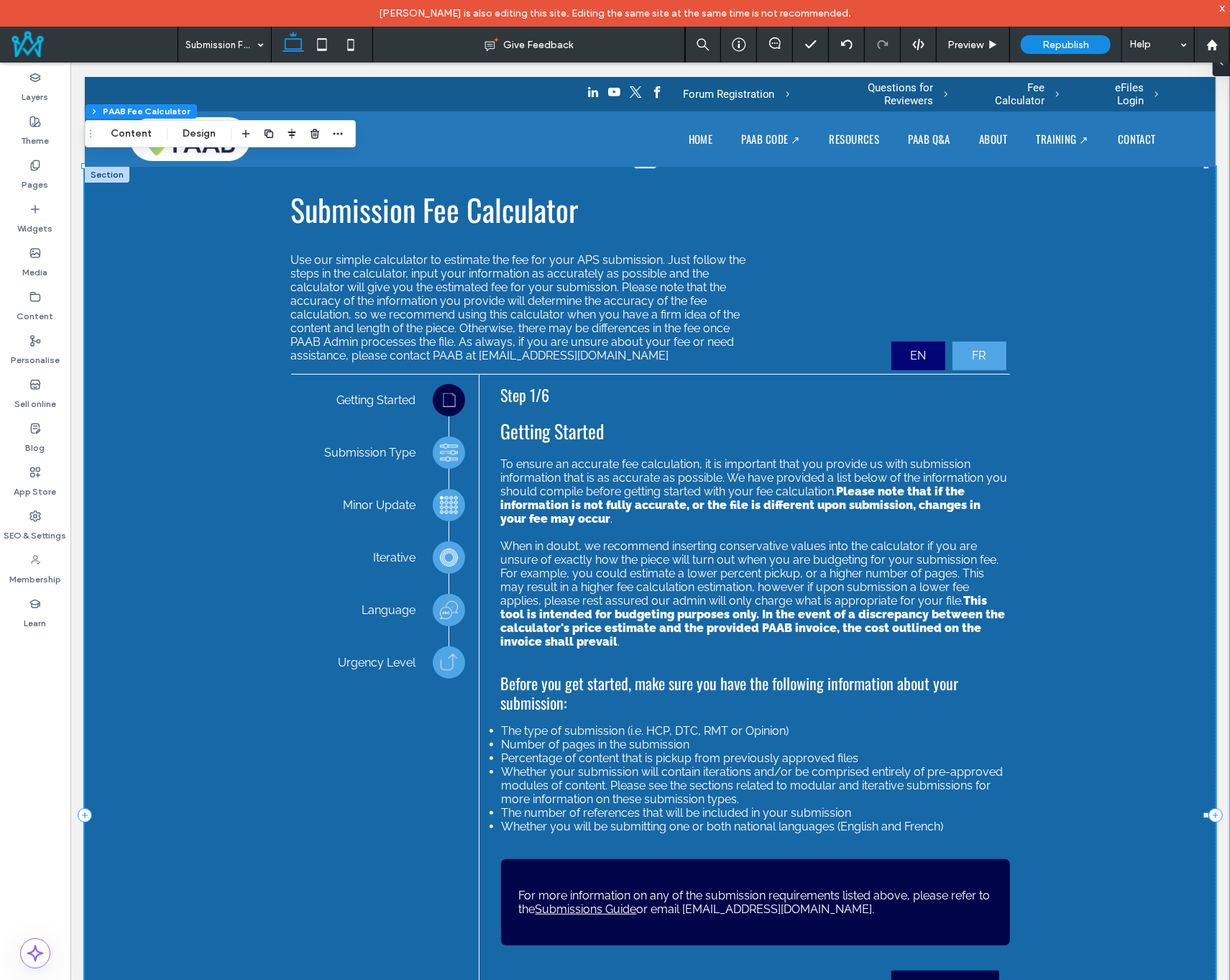
click at [310, 395] on td "Getting Started" at bounding box center [363, 399] width 127 height 34
click at [136, 270] on div "Submission Fee Calculator Use our simple calculator to estimate the fee for you…" at bounding box center [649, 636] width 1130 height 940
click at [194, 134] on button "Design" at bounding box center [199, 133] width 52 height 17
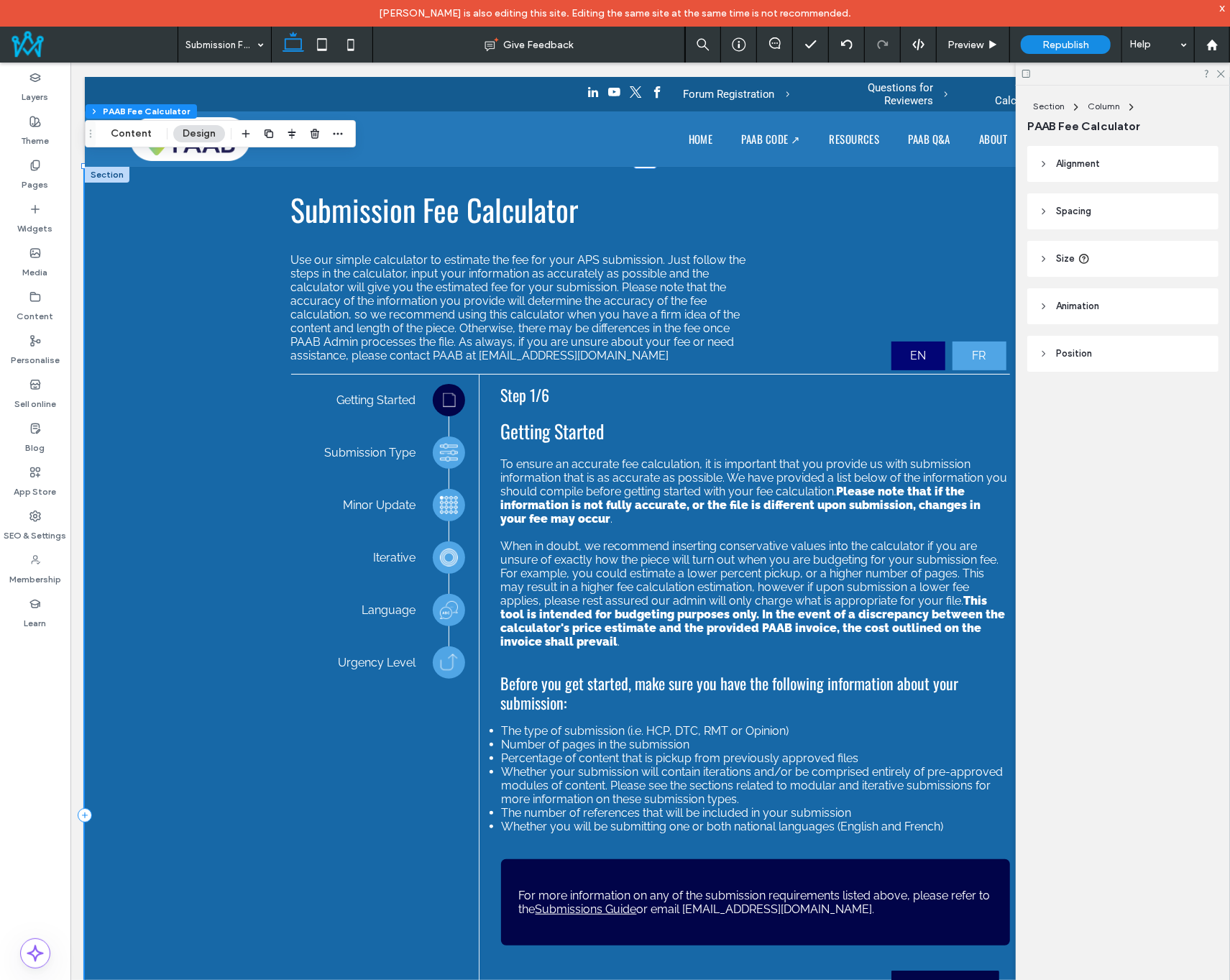
click at [1061, 257] on span "Size" at bounding box center [1065, 259] width 19 height 15
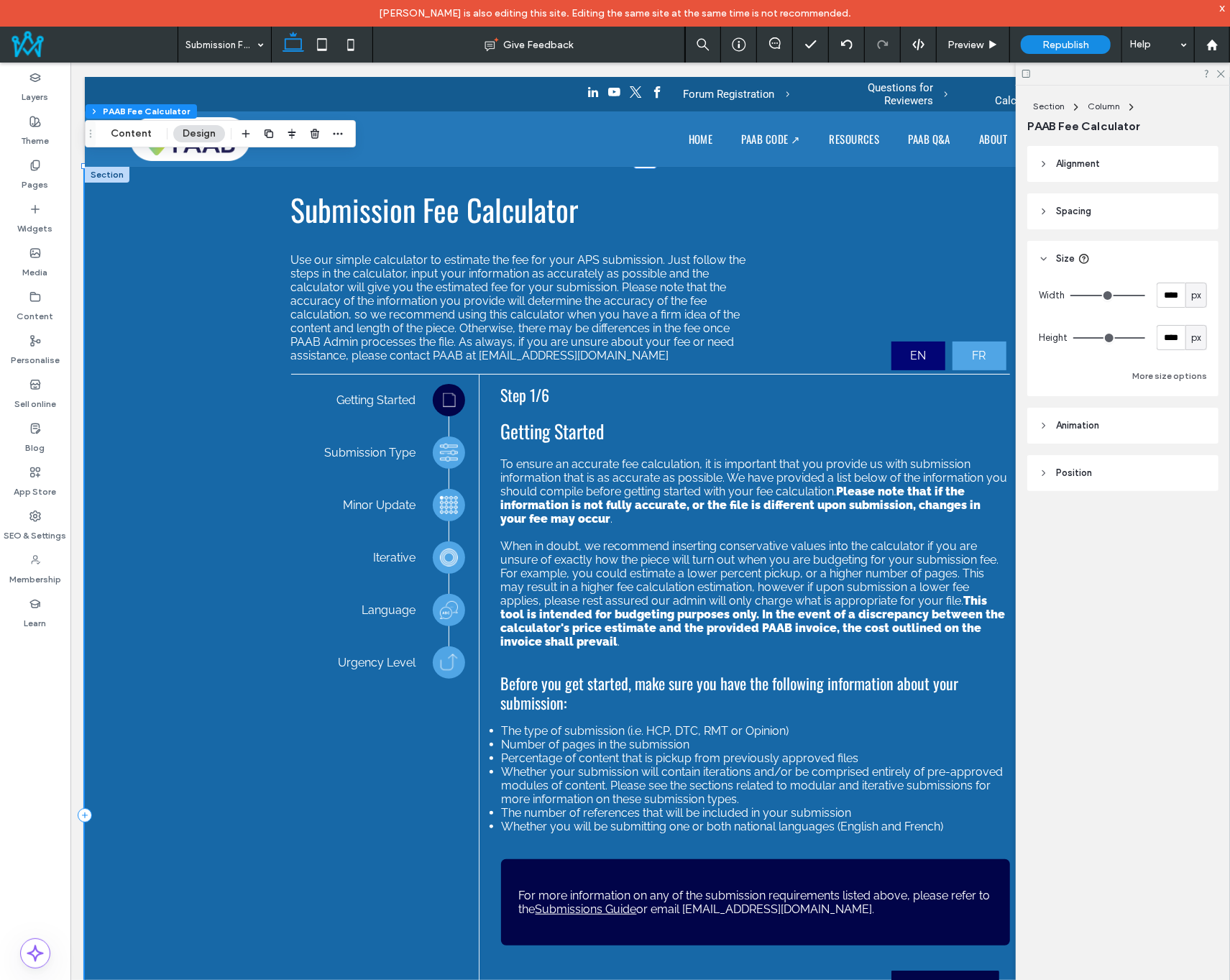
click at [1195, 338] on span "px" at bounding box center [1196, 338] width 10 height 15
click at [1199, 467] on span "A" at bounding box center [1196, 464] width 5 height 15
type input "*"
drag, startPoint x: 1224, startPoint y: 74, endPoint x: 1033, endPoint y: 235, distance: 249.8
click at [1224, 74] on icon at bounding box center [1220, 73] width 9 height 9
